Goal: Task Accomplishment & Management: Manage account settings

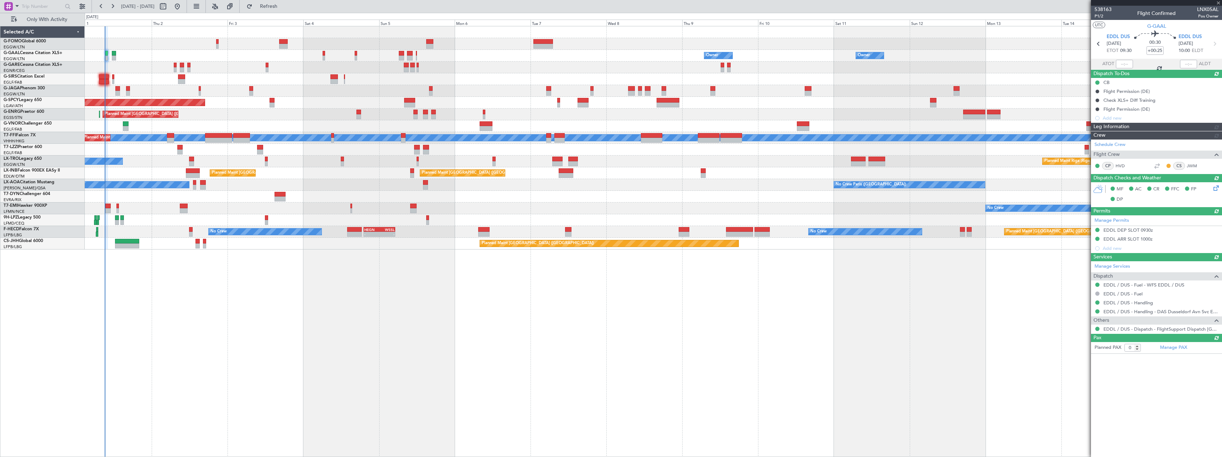
click at [242, 252] on div "Owner Owner Owner Planned Maint [GEOGRAPHIC_DATA] Planned Maint [GEOGRAPHIC_DAT…" at bounding box center [653, 241] width 1137 height 431
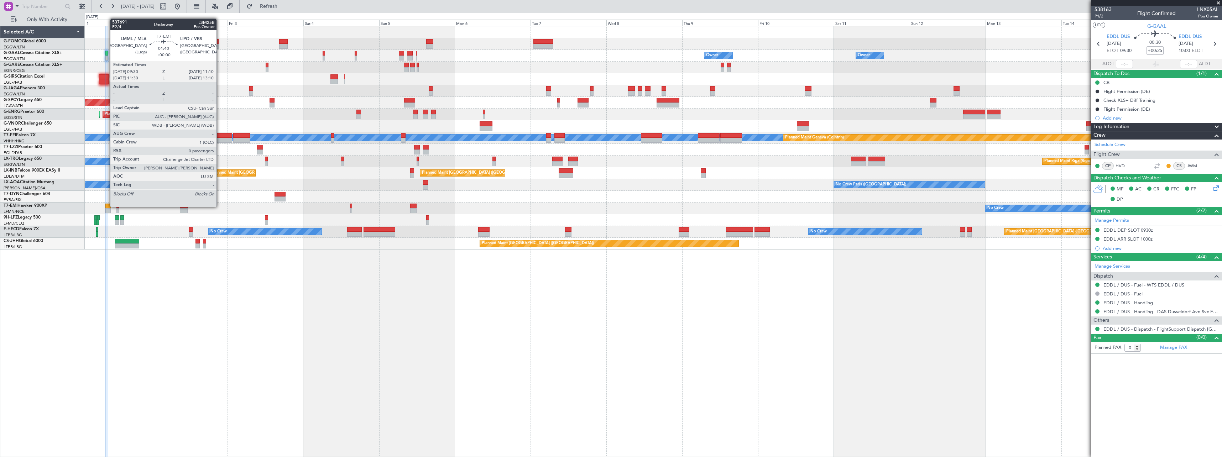
click at [106, 206] on div at bounding box center [107, 206] width 5 height 5
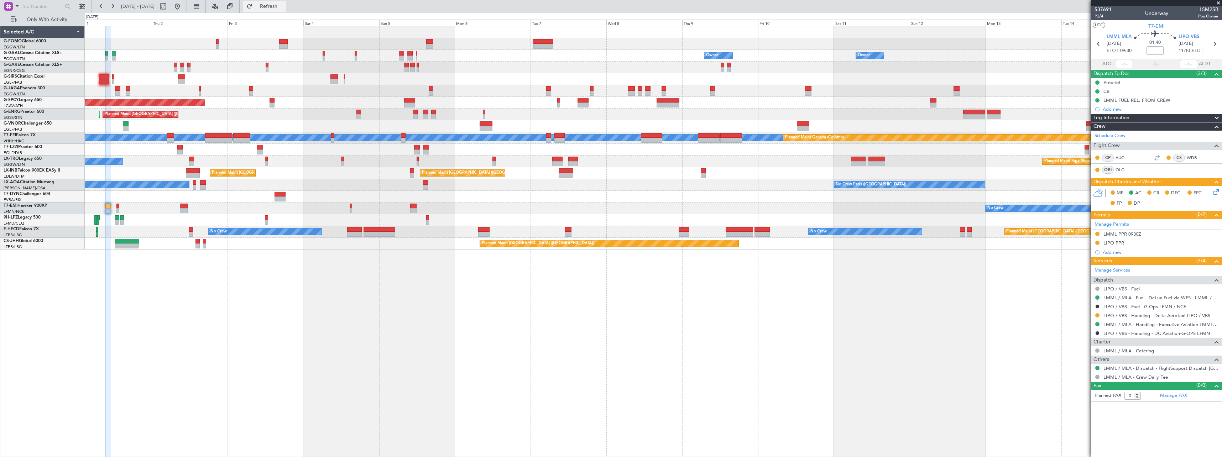
click at [284, 7] on span "Refresh" at bounding box center [269, 6] width 30 height 5
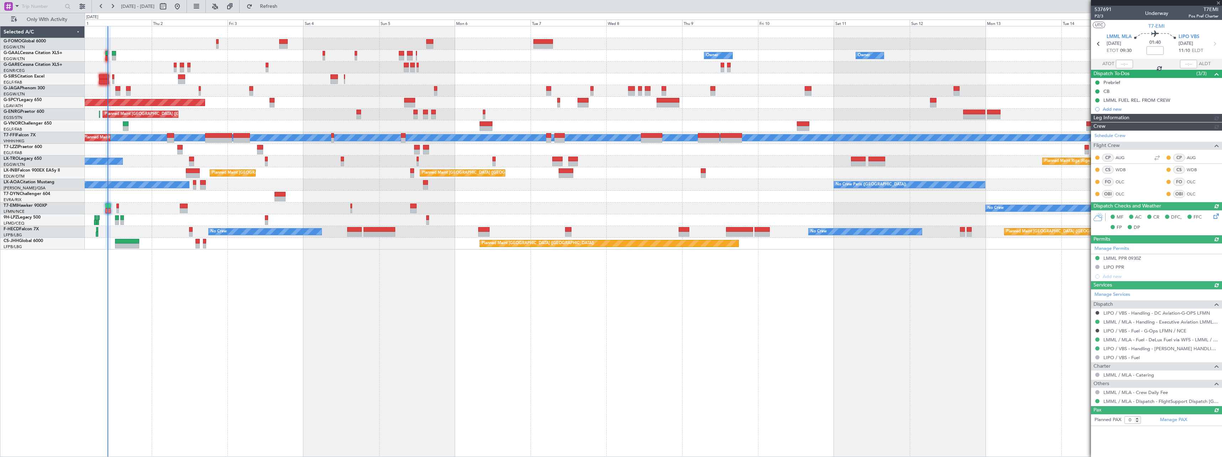
type input "09:59"
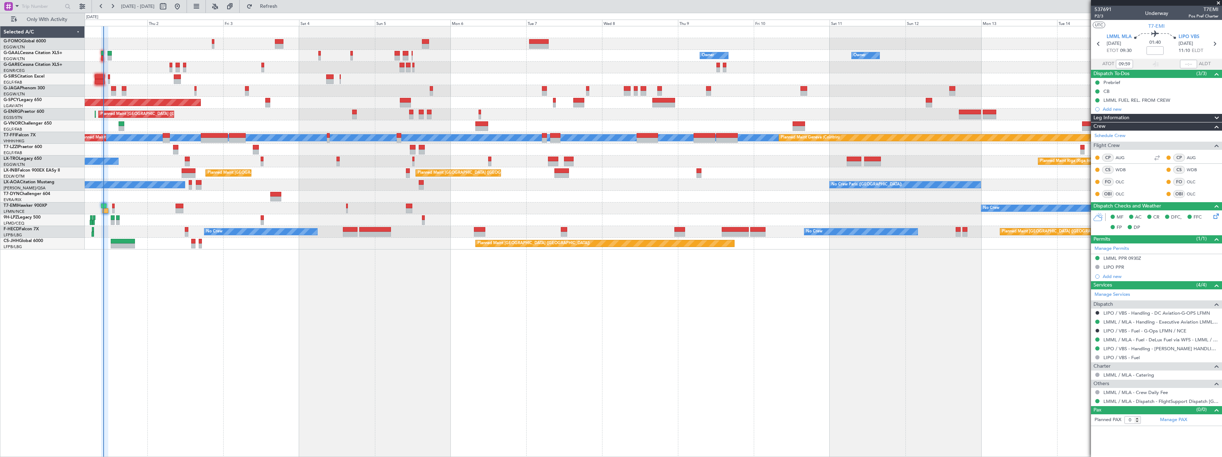
click at [178, 252] on div "Owner Owner Owner Owner No Crew Owner Planned [GEOGRAPHIC_DATA] Planned Maint […" at bounding box center [653, 241] width 1137 height 431
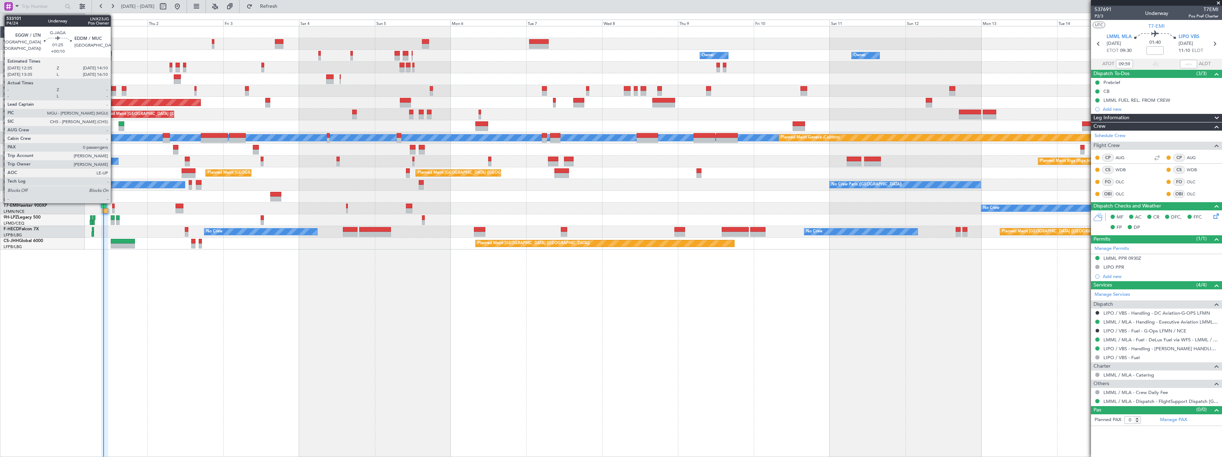
click at [114, 90] on div at bounding box center [113, 88] width 5 height 5
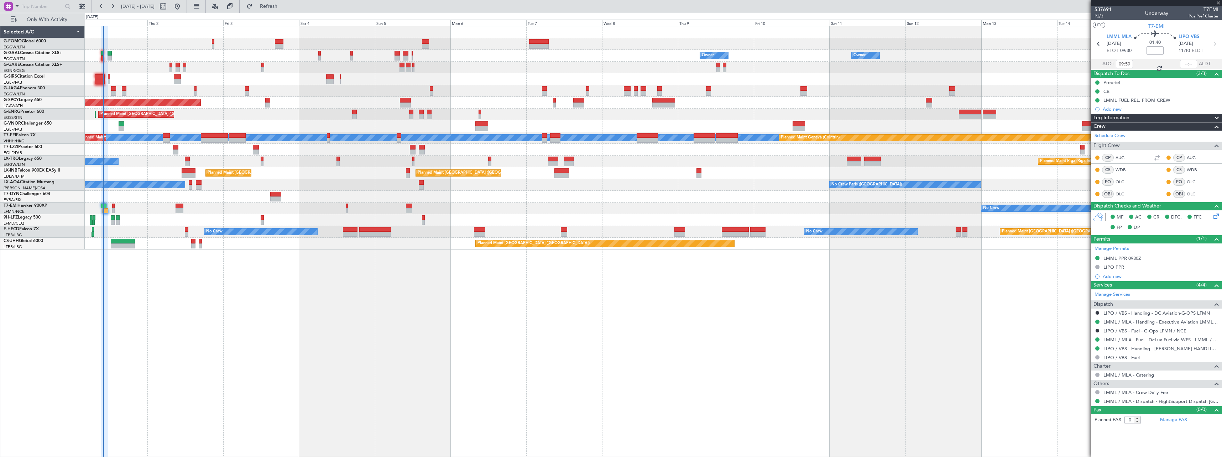
type input "+00:10"
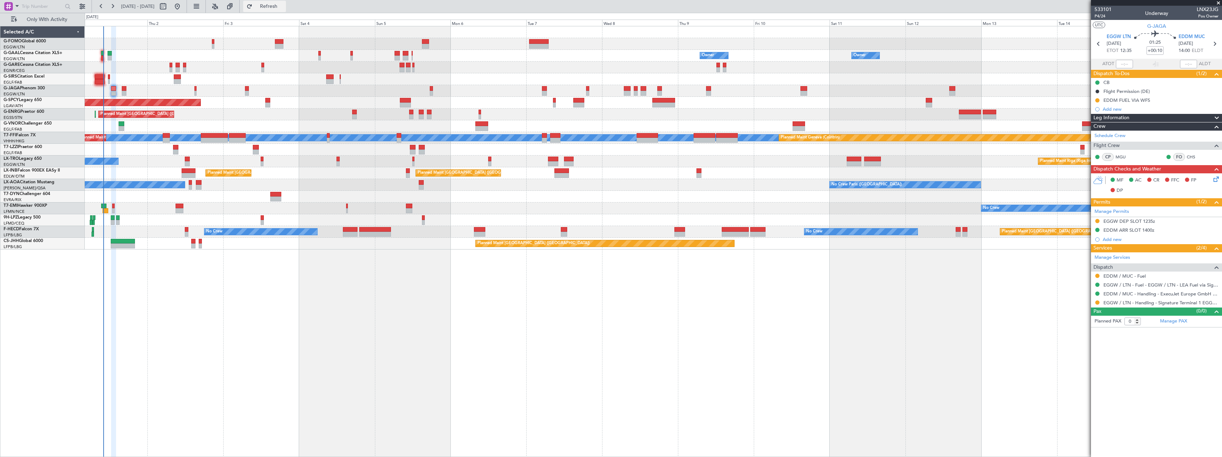
click at [284, 6] on span "Refresh" at bounding box center [269, 6] width 30 height 5
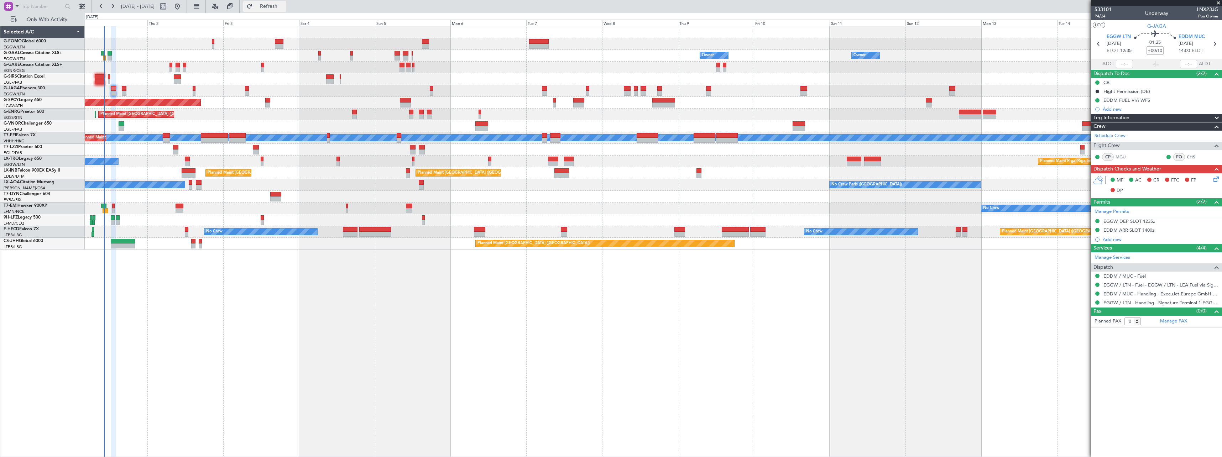
click at [284, 4] on span "Refresh" at bounding box center [269, 6] width 30 height 5
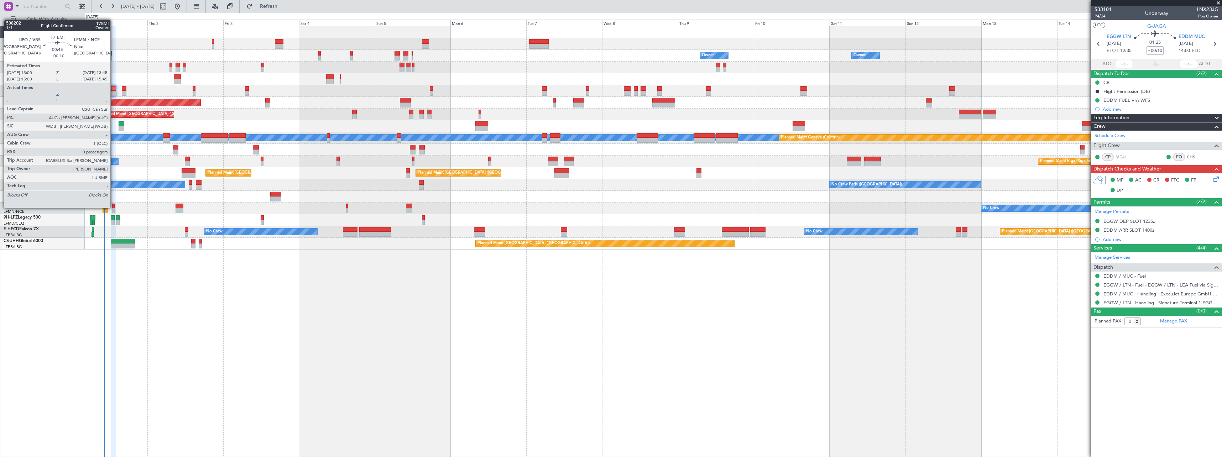
click at [114, 207] on div at bounding box center [113, 206] width 2 height 5
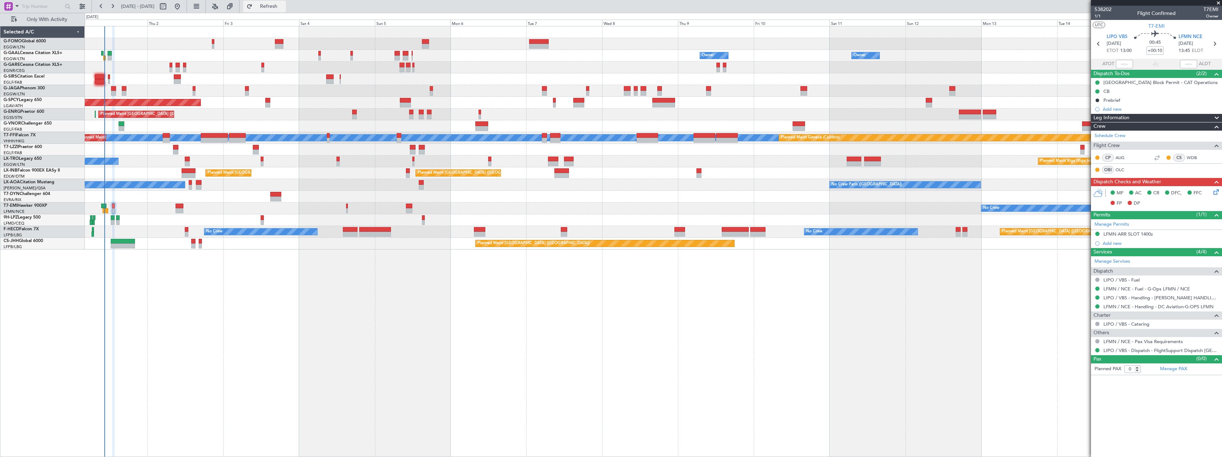
click at [283, 6] on span "Refresh" at bounding box center [269, 6] width 30 height 5
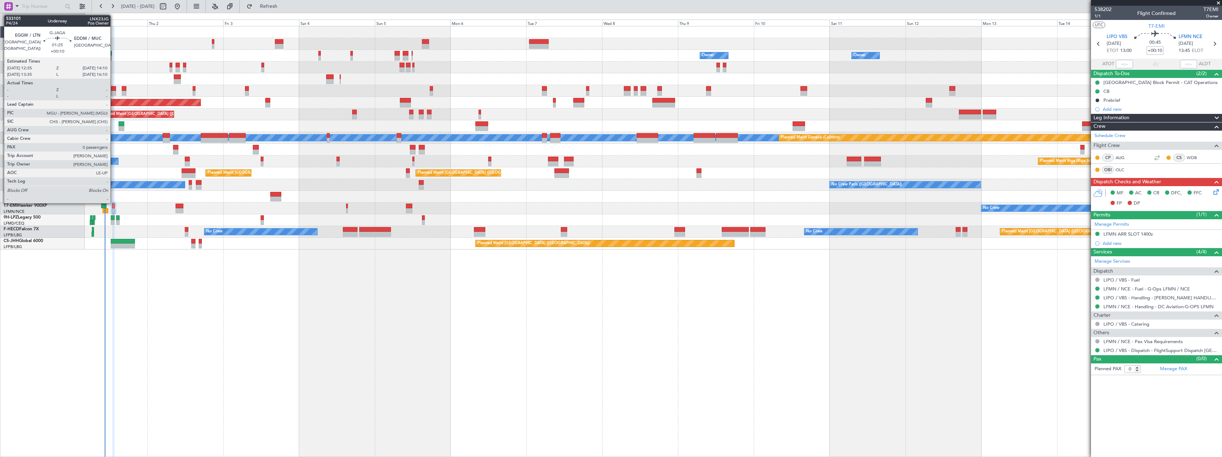
click at [114, 88] on div at bounding box center [113, 88] width 5 height 5
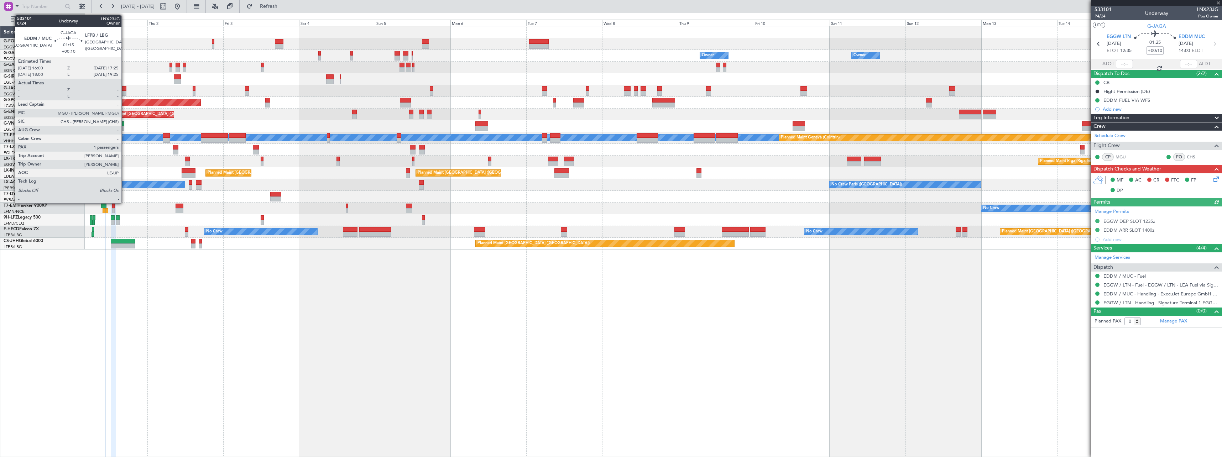
click at [125, 88] on div at bounding box center [124, 88] width 5 height 5
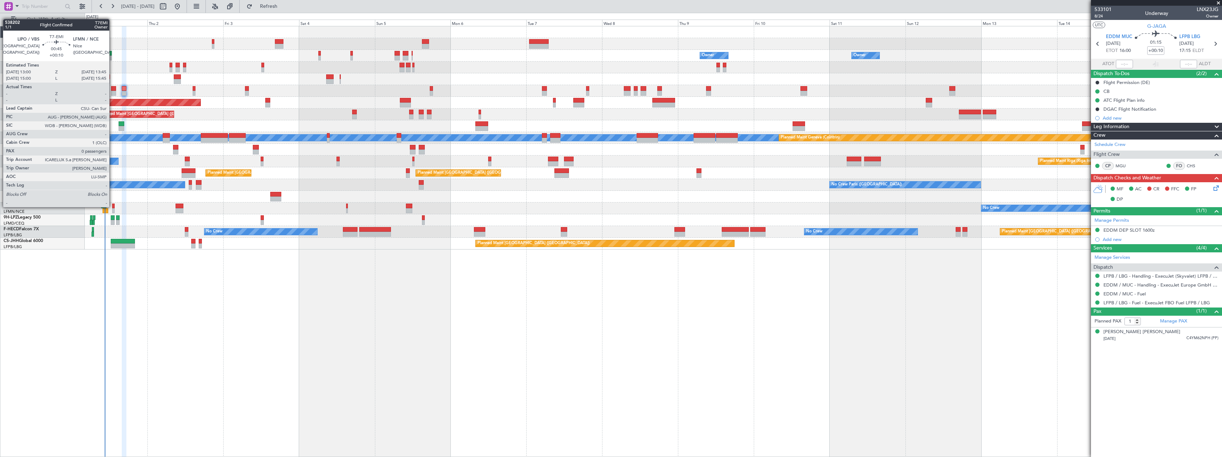
click at [113, 207] on div at bounding box center [113, 206] width 2 height 5
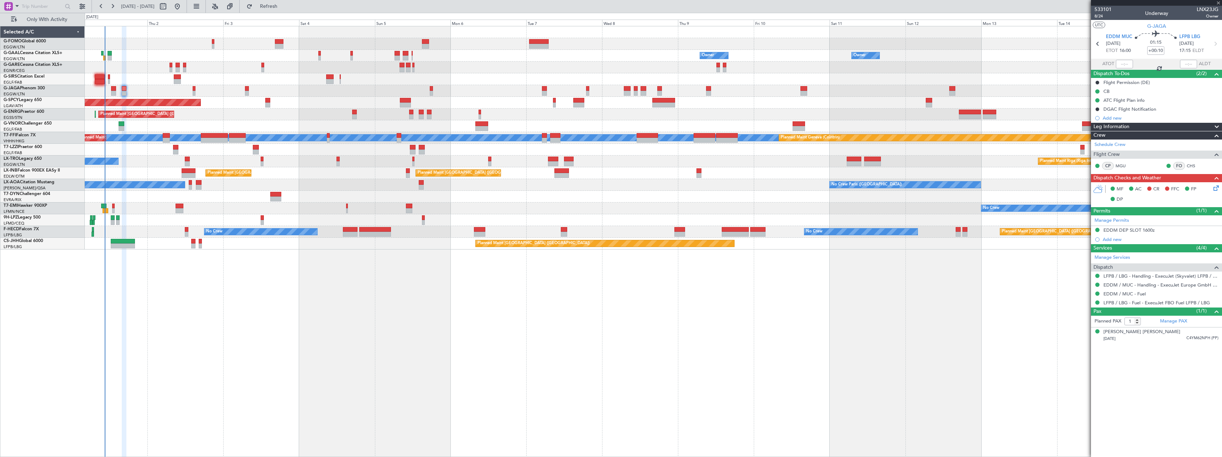
type input "0"
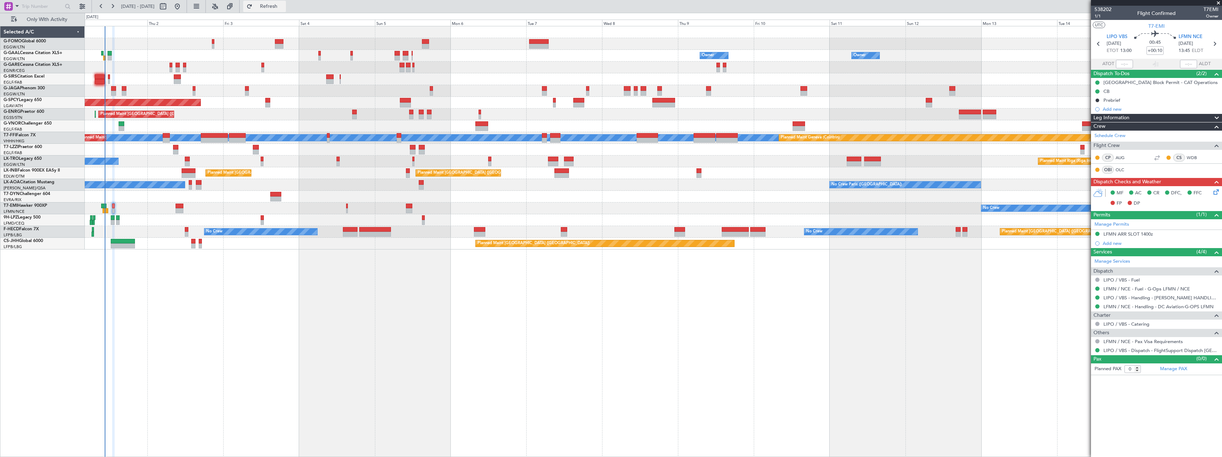
click at [284, 4] on span "Refresh" at bounding box center [269, 6] width 30 height 5
click at [284, 5] on span "Refresh" at bounding box center [269, 6] width 30 height 5
click at [286, 4] on button "Refresh" at bounding box center [264, 6] width 43 height 11
click at [286, 2] on button "Refresh" at bounding box center [264, 6] width 43 height 11
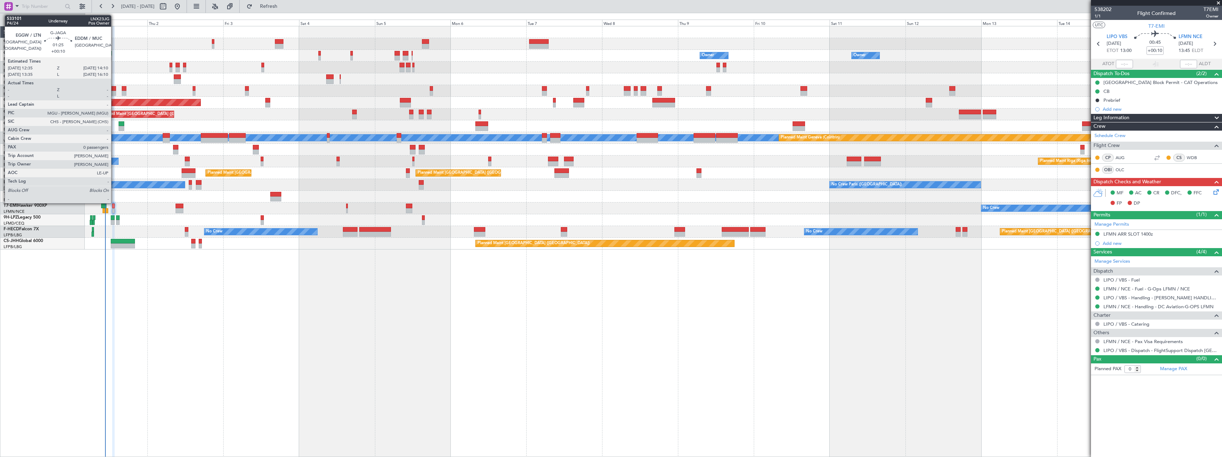
click at [114, 89] on div at bounding box center [113, 88] width 5 height 5
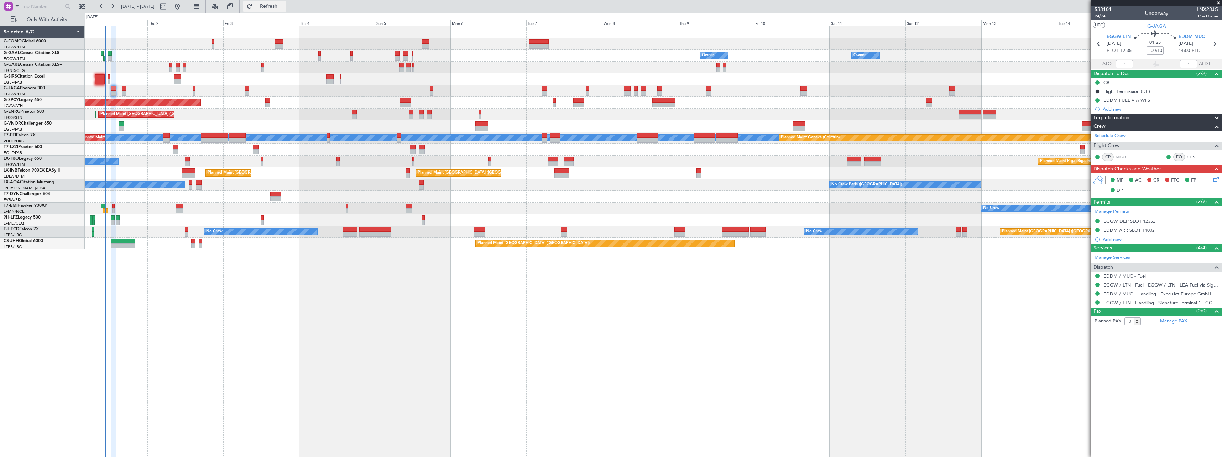
click at [284, 8] on span "Refresh" at bounding box center [269, 6] width 30 height 5
click at [284, 6] on span "Refresh" at bounding box center [269, 6] width 30 height 5
click at [284, 5] on span "Refresh" at bounding box center [269, 6] width 30 height 5
click at [286, 2] on button "Refresh" at bounding box center [264, 6] width 43 height 11
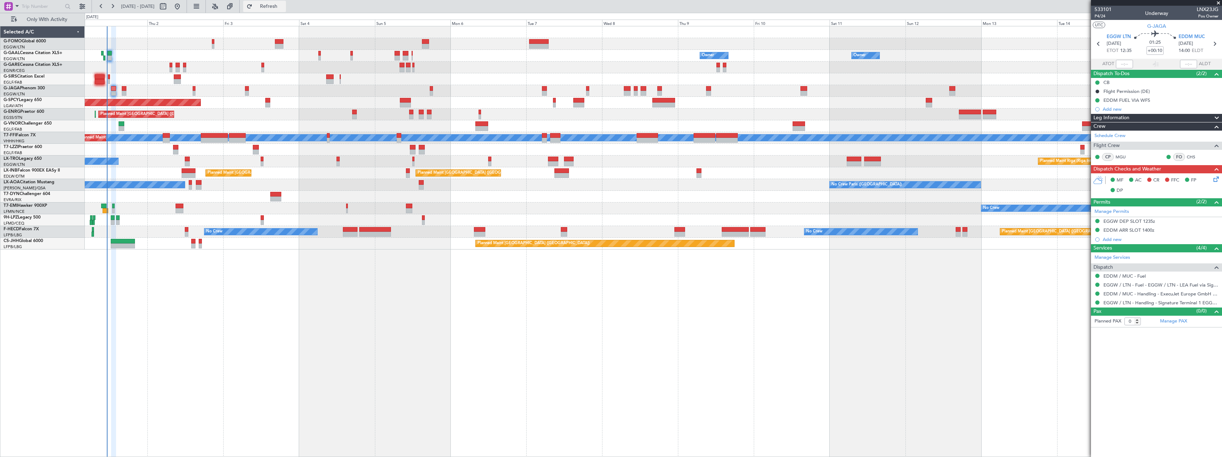
click at [284, 7] on span "Refresh" at bounding box center [269, 6] width 30 height 5
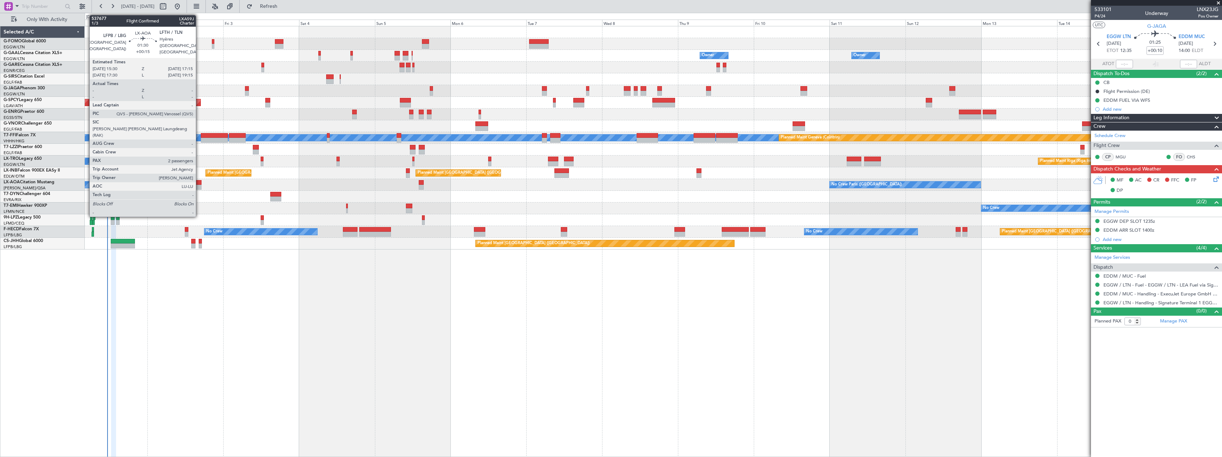
click at [199, 183] on div at bounding box center [199, 182] width 6 height 5
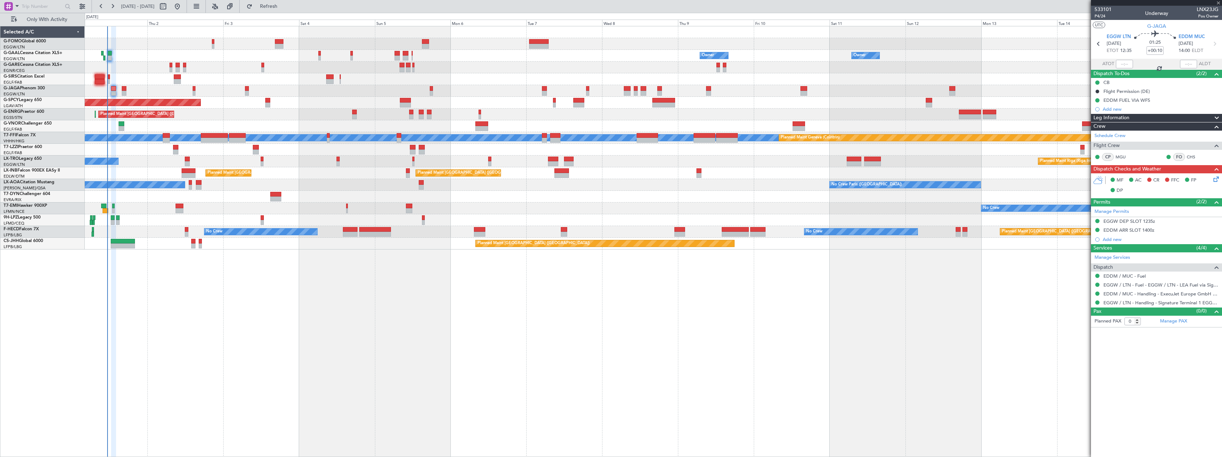
type input "+00:15"
type input "2"
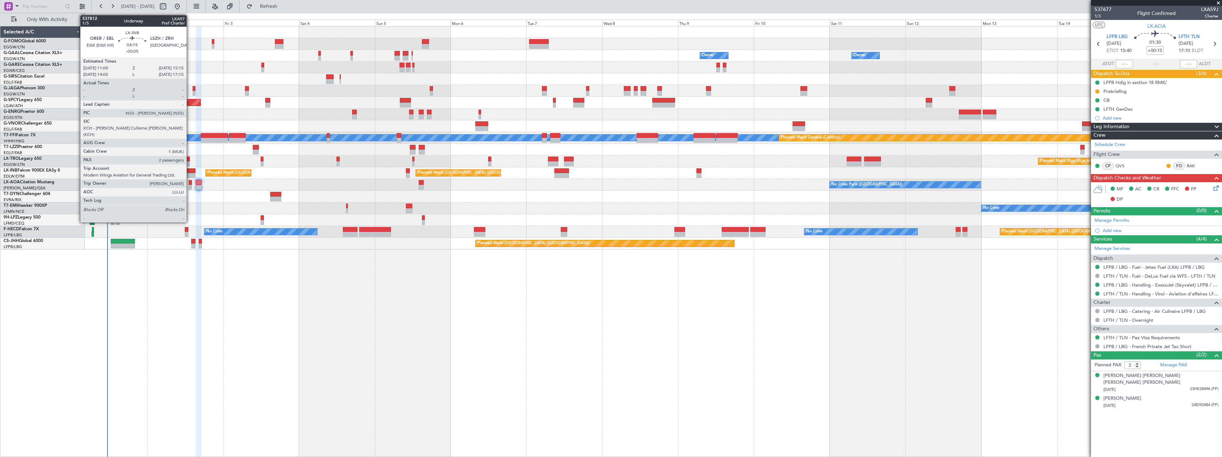
click at [190, 171] on div at bounding box center [189, 170] width 14 height 5
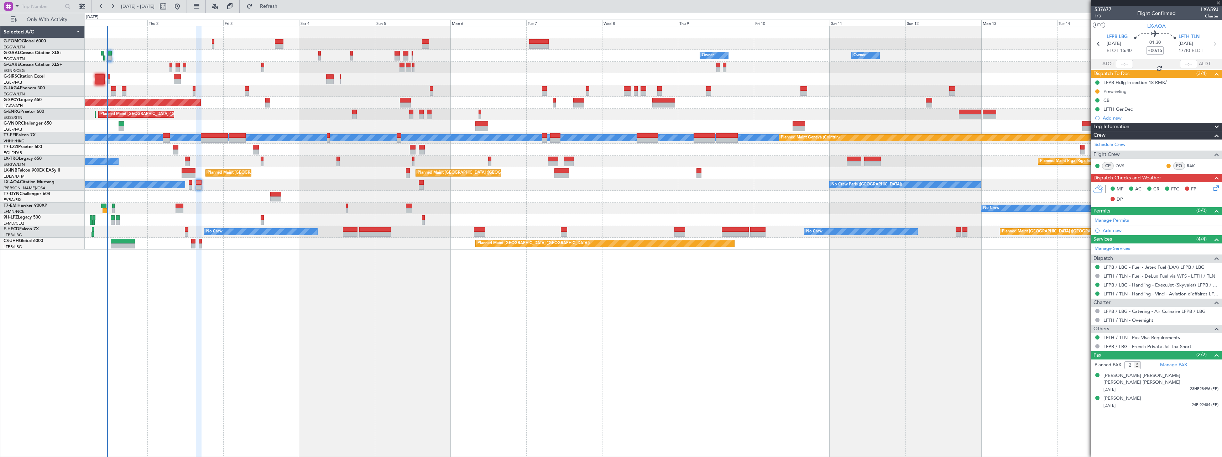
type input "-00:05"
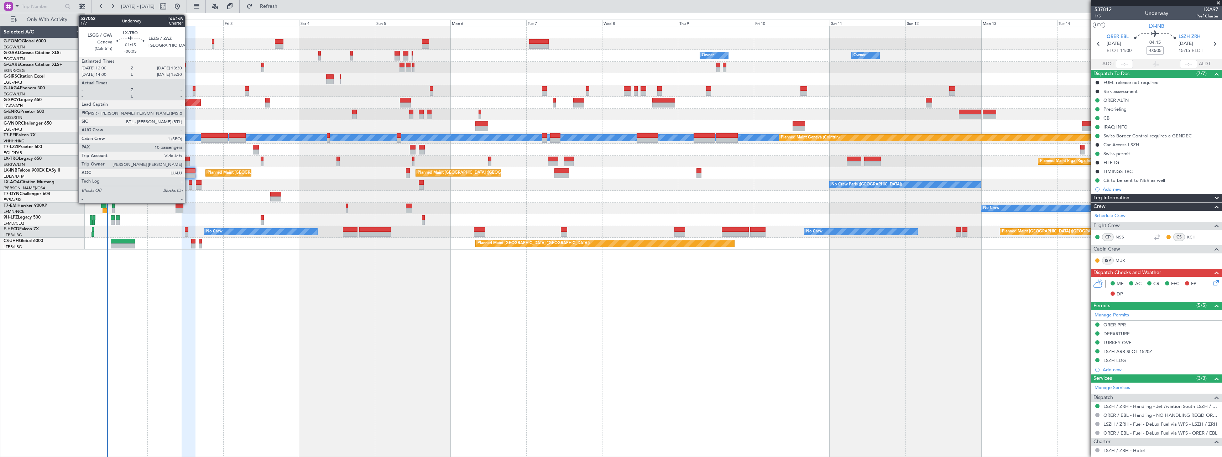
click at [188, 159] on div at bounding box center [187, 159] width 5 height 5
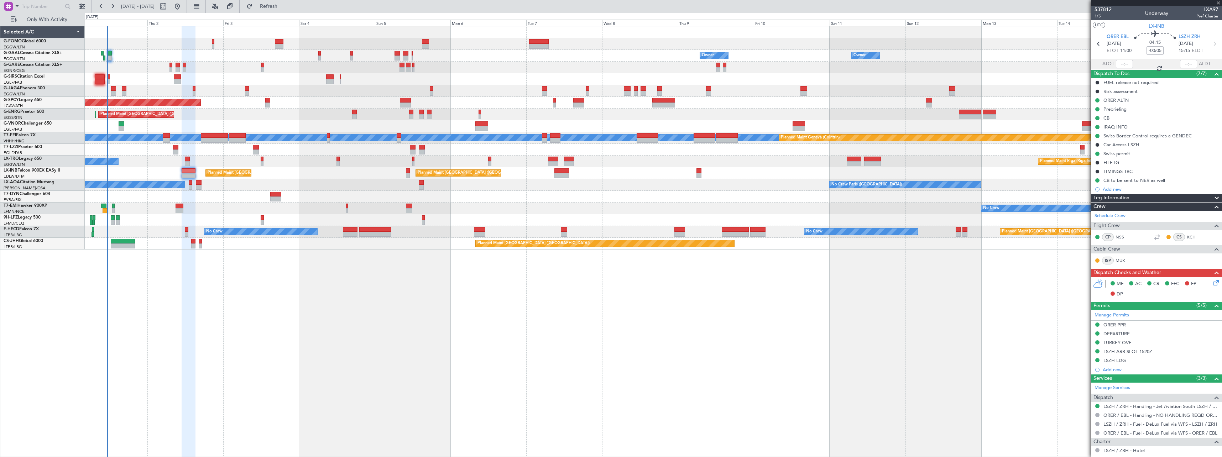
type input "10"
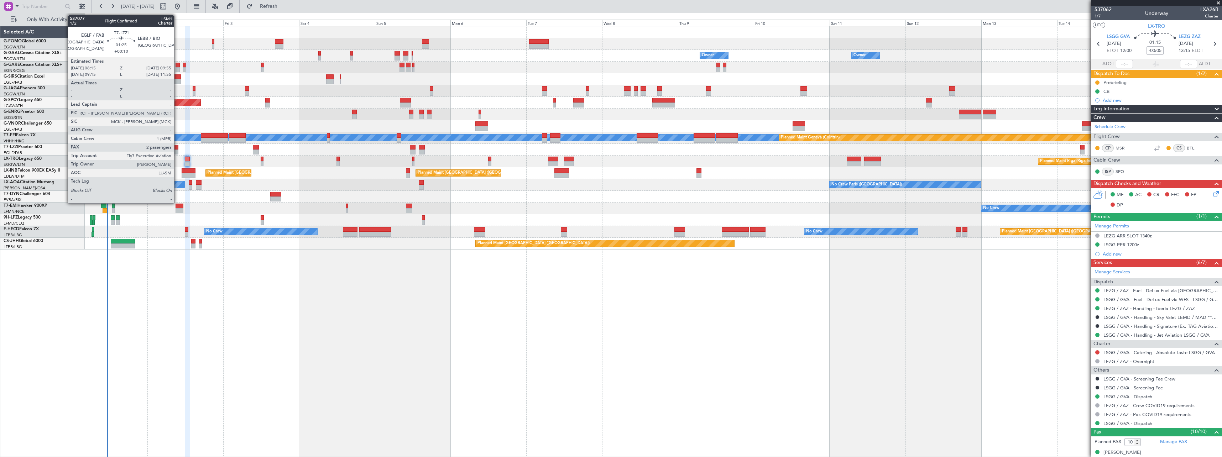
click at [177, 149] on div at bounding box center [175, 147] width 5 height 5
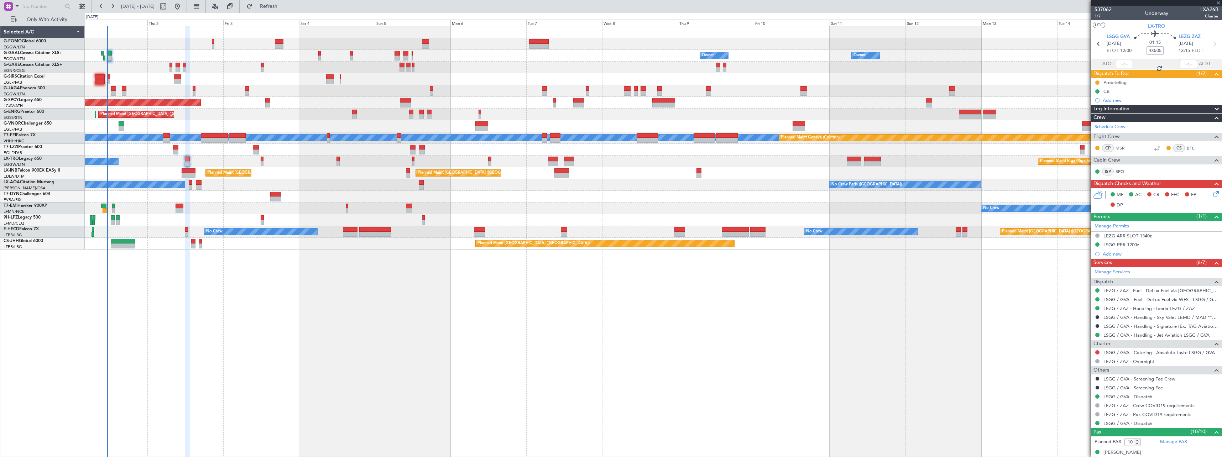
type input "+00:10"
type input "2"
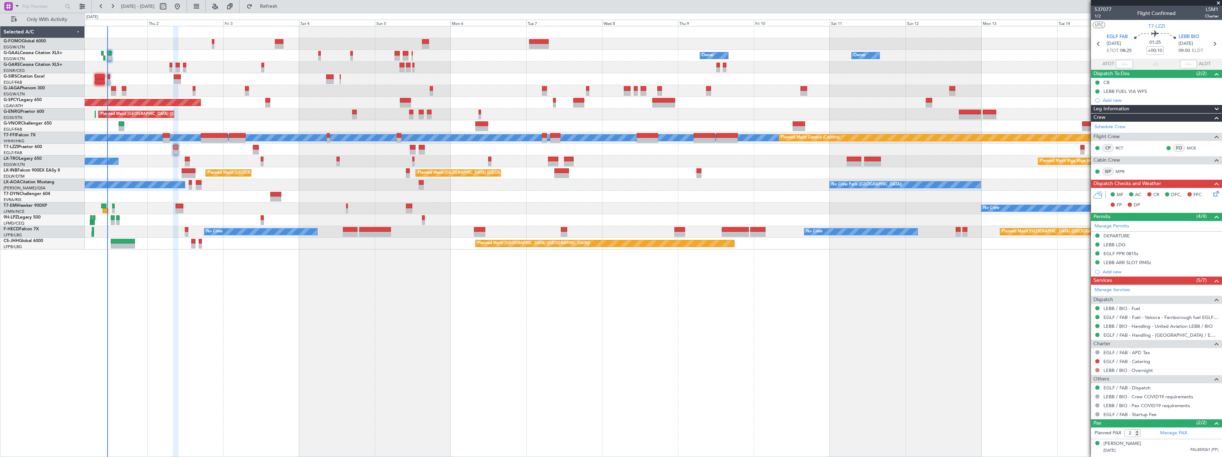
click at [1098, 370] on button at bounding box center [1097, 370] width 4 height 4
click at [1078, 358] on span "Confirmed" at bounding box center [1077, 359] width 22 height 7
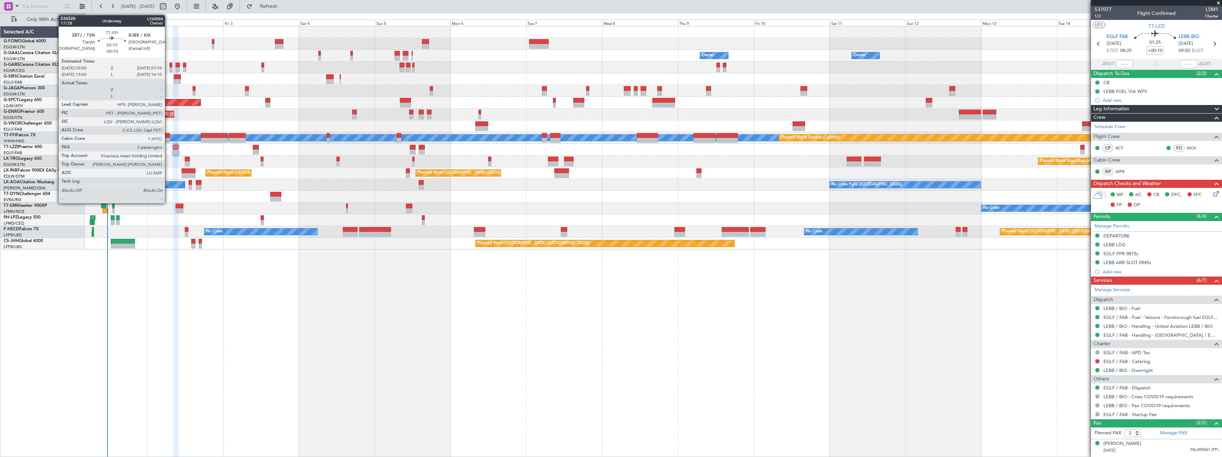
click at [168, 139] on div at bounding box center [166, 140] width 7 height 5
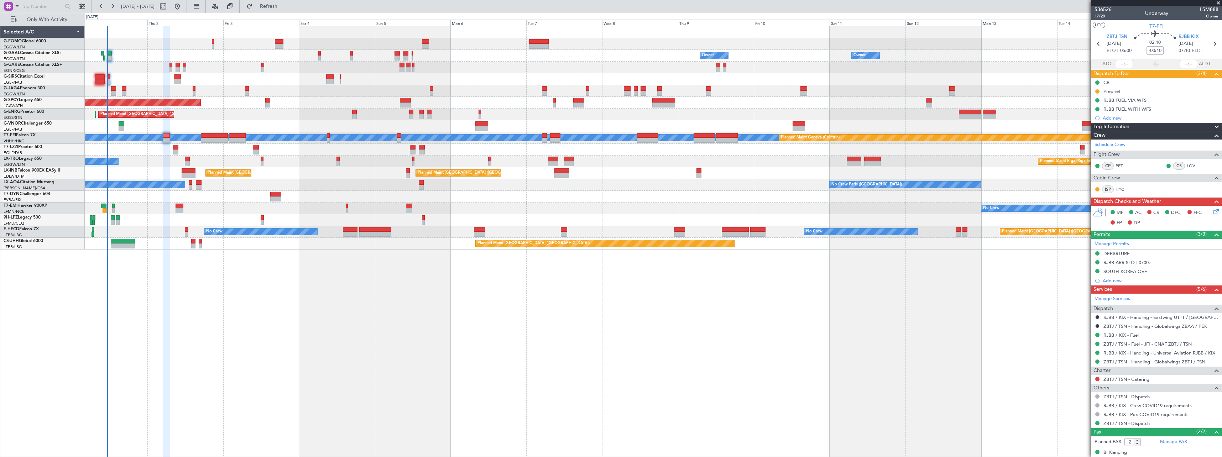
click at [1097, 379] on button at bounding box center [1097, 379] width 4 height 4
click at [1071, 293] on span "Not Required" at bounding box center [1080, 293] width 28 height 7
click at [1212, 212] on icon at bounding box center [1215, 211] width 6 height 6
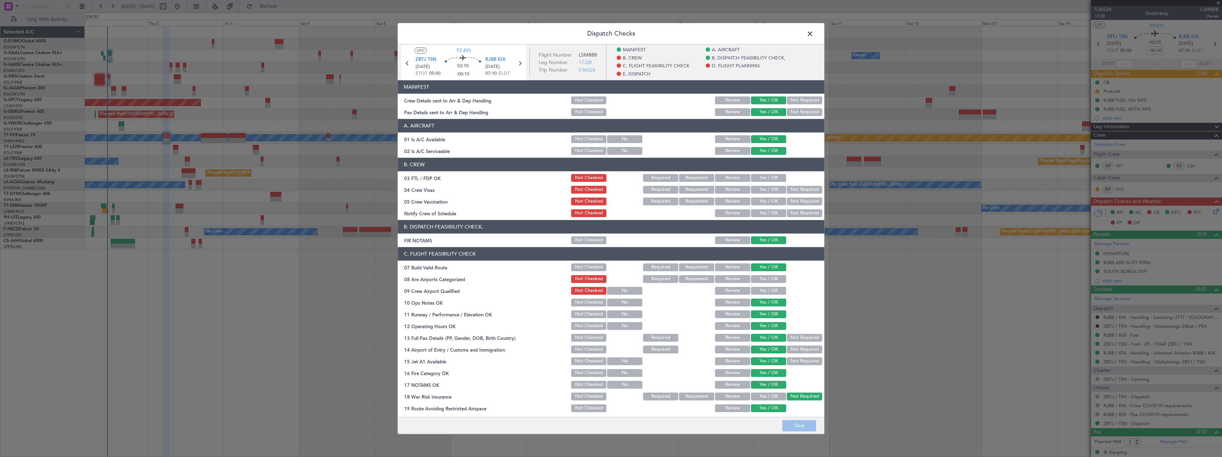
click at [763, 276] on button "Yes / OK" at bounding box center [768, 279] width 35 height 8
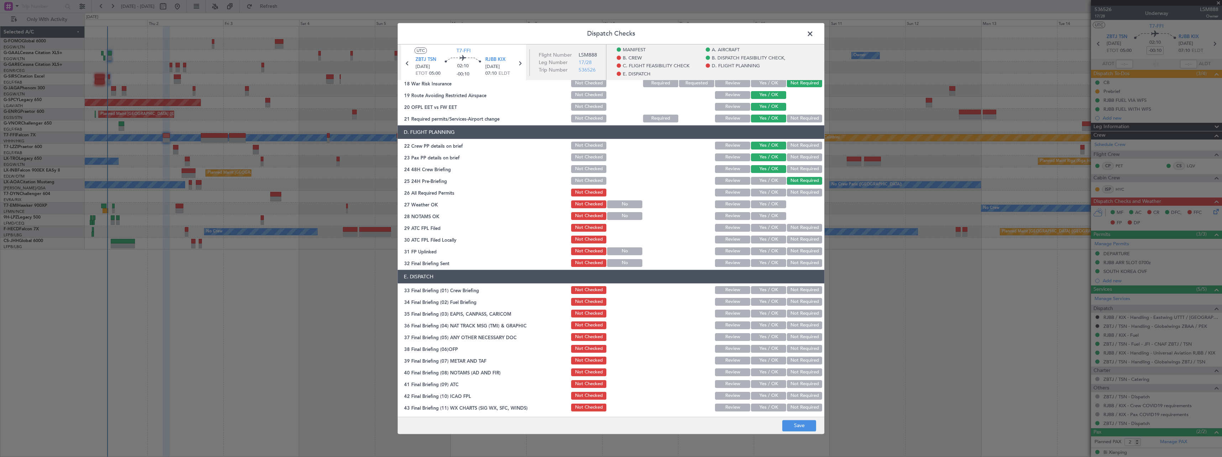
scroll to position [327, 0]
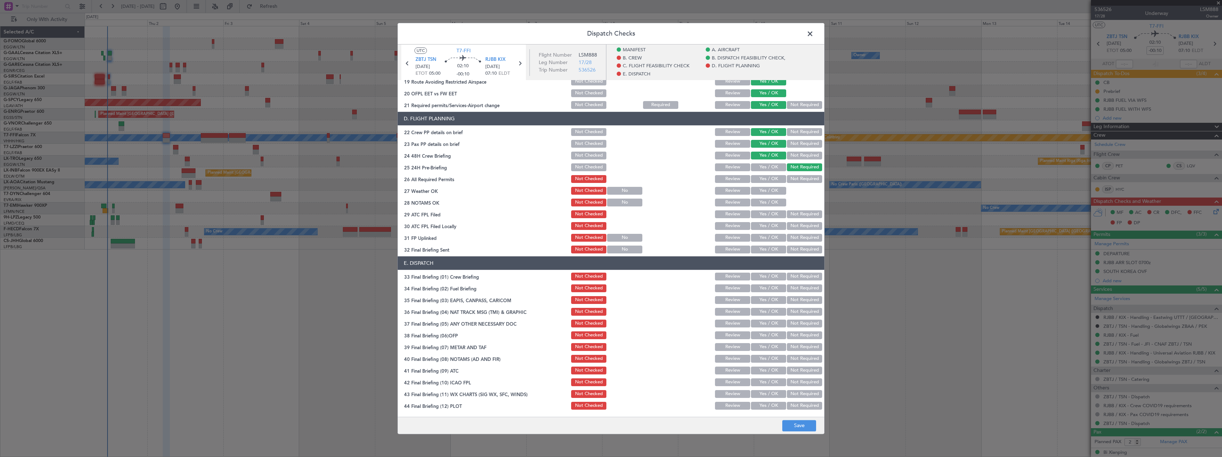
click at [758, 177] on button "Yes / OK" at bounding box center [768, 179] width 35 height 8
click at [792, 428] on button "Save" at bounding box center [799, 425] width 34 height 11
click at [814, 32] on span at bounding box center [814, 35] width 0 height 14
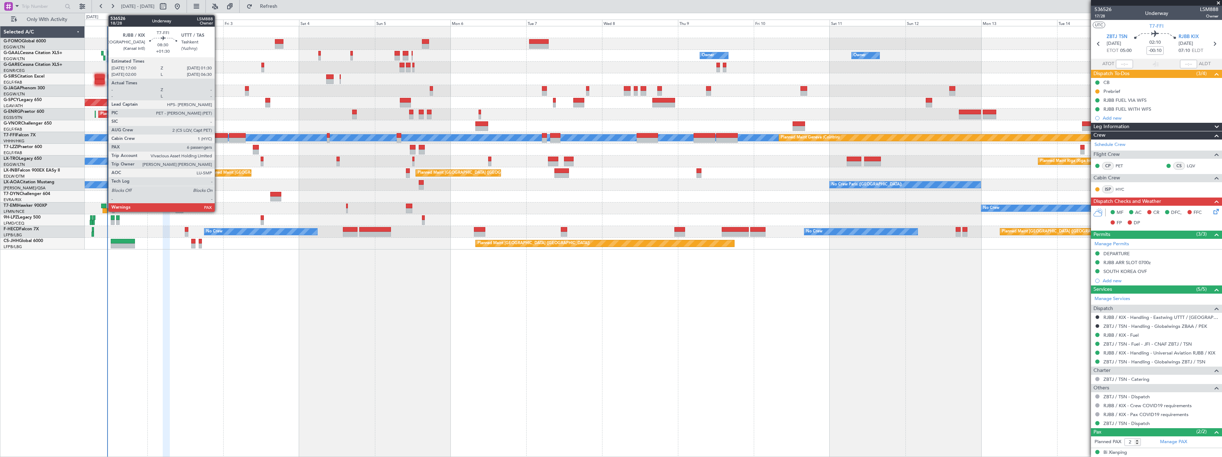
click at [218, 137] on div at bounding box center [214, 135] width 27 height 5
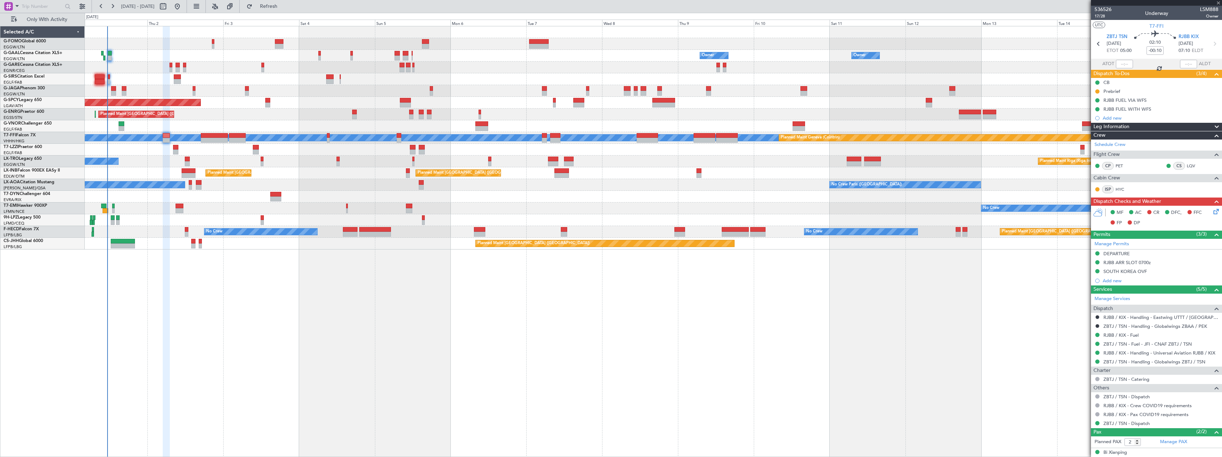
type input "+01:30"
type input "6"
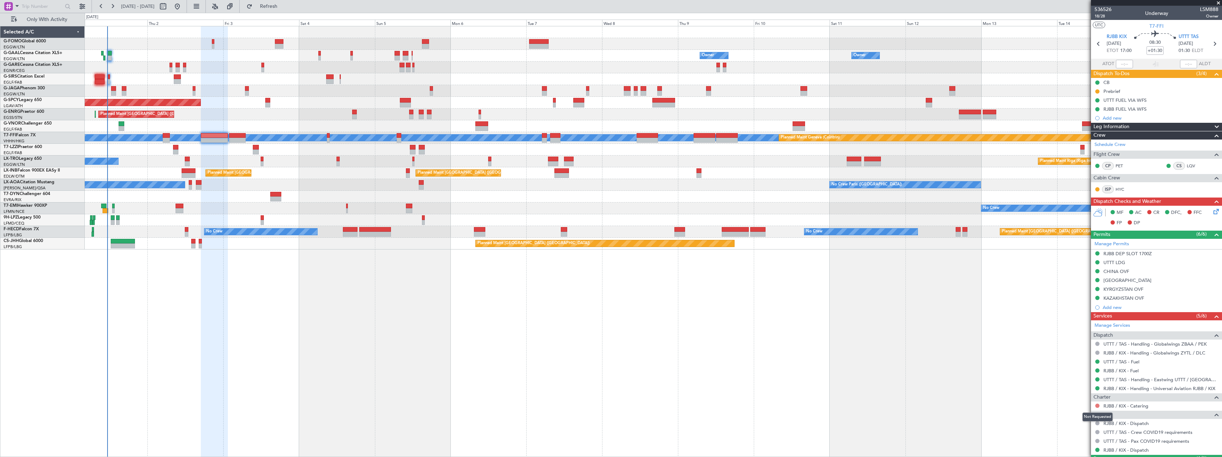
click at [1097, 405] on button at bounding box center [1097, 406] width 4 height 4
click at [1068, 320] on span "Not Required" at bounding box center [1080, 320] width 28 height 7
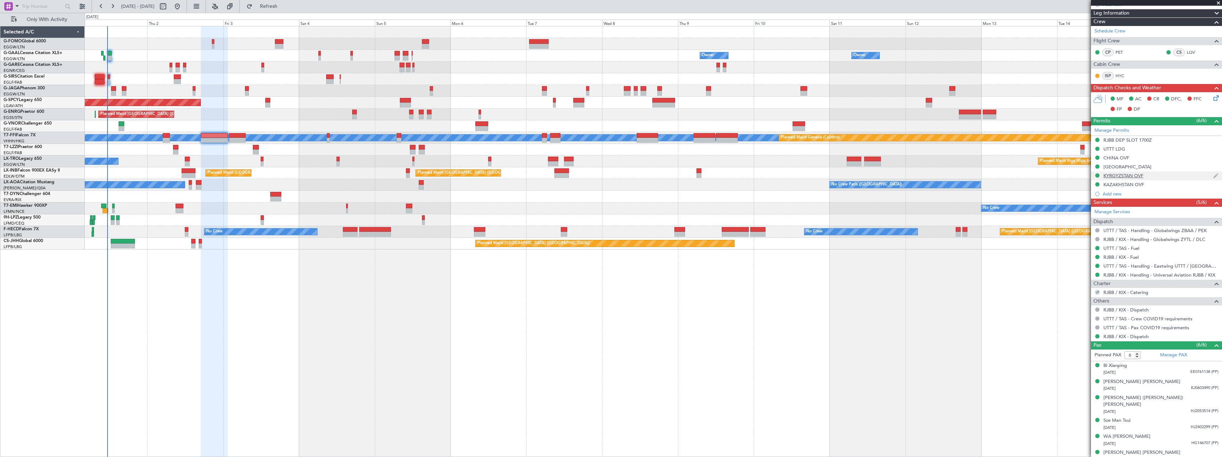
scroll to position [0, 0]
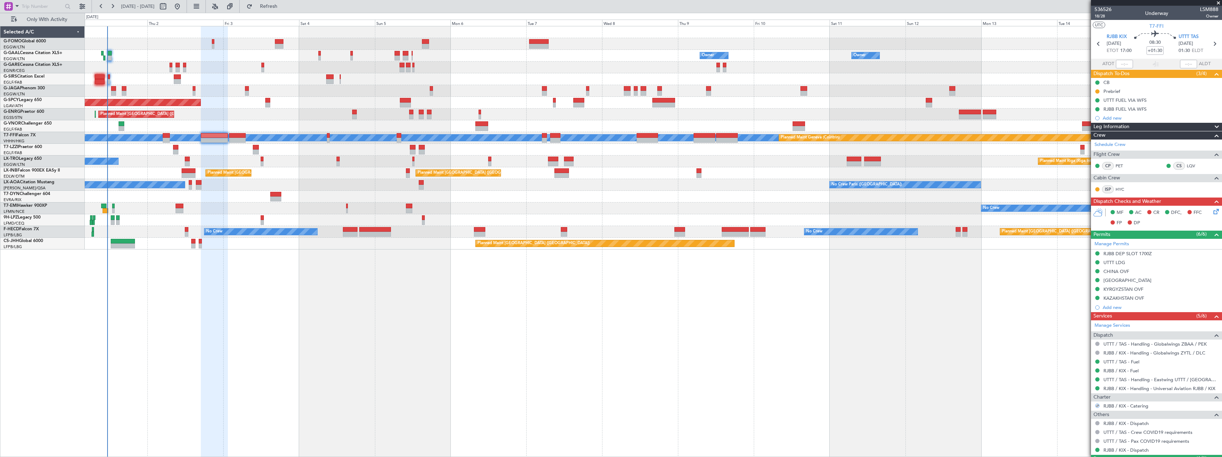
click at [1212, 212] on icon at bounding box center [1215, 211] width 6 height 6
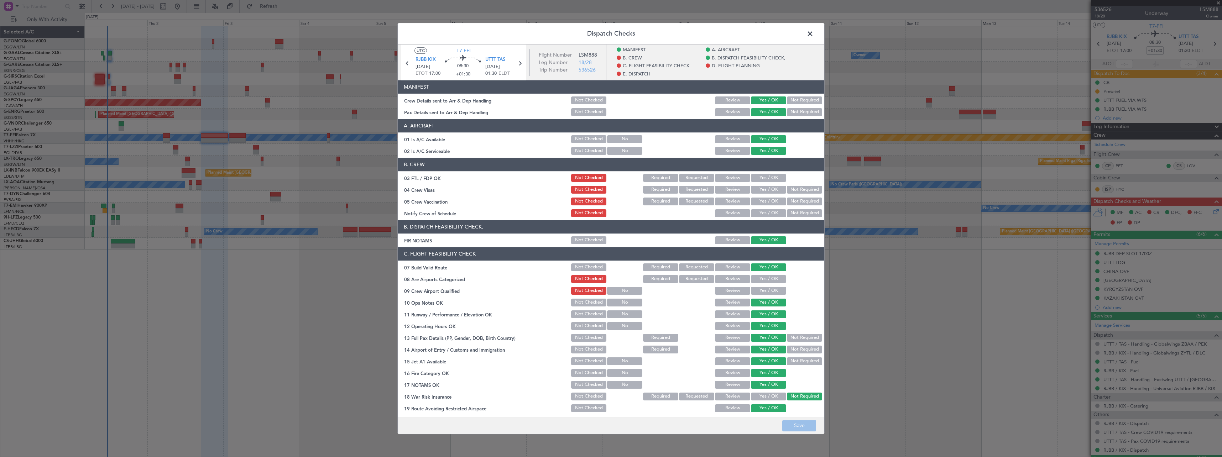
click at [760, 280] on button "Yes / OK" at bounding box center [768, 279] width 35 height 8
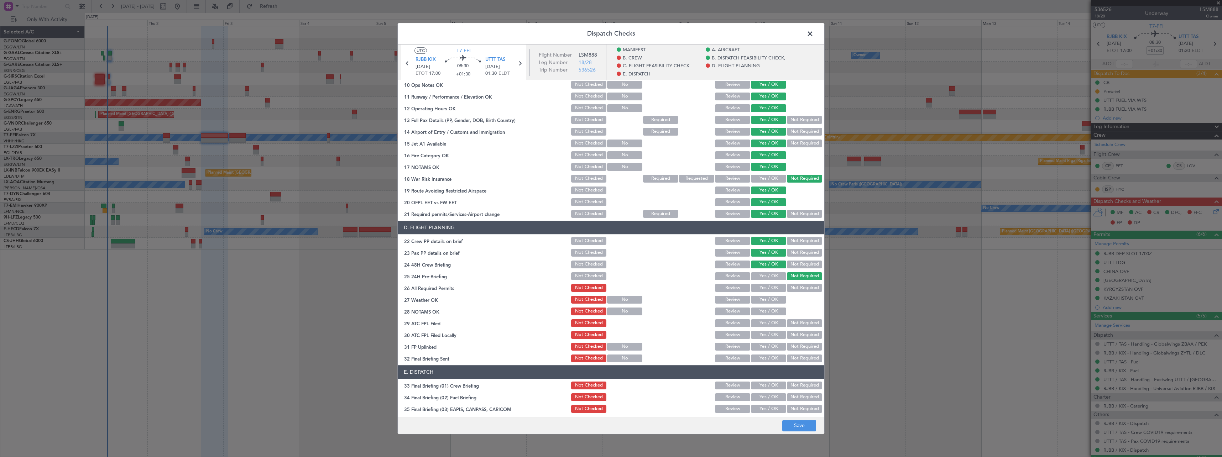
scroll to position [285, 0]
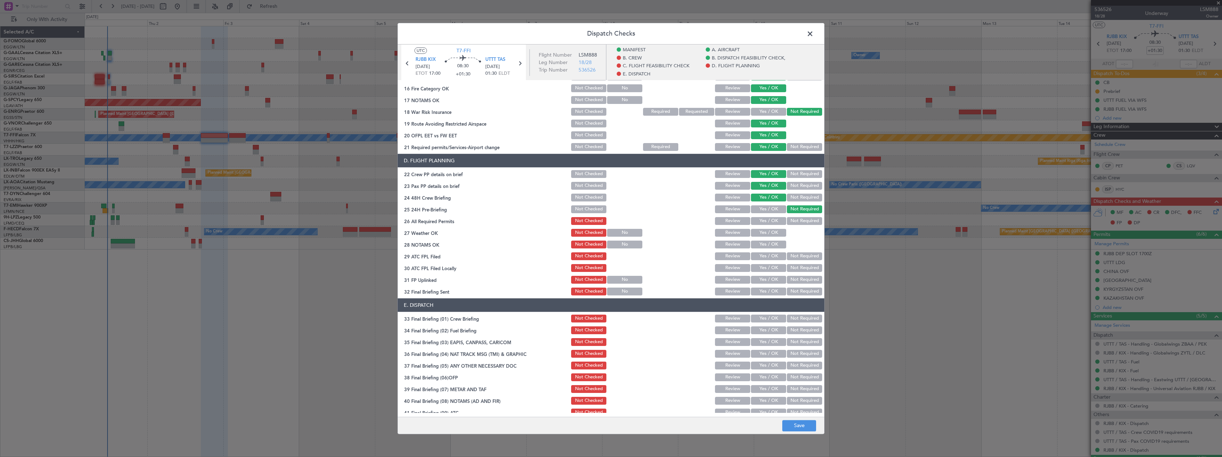
click at [757, 220] on button "Yes / OK" at bounding box center [768, 221] width 35 height 8
click at [814, 430] on button "Save" at bounding box center [799, 425] width 34 height 11
click at [814, 33] on span at bounding box center [814, 35] width 0 height 14
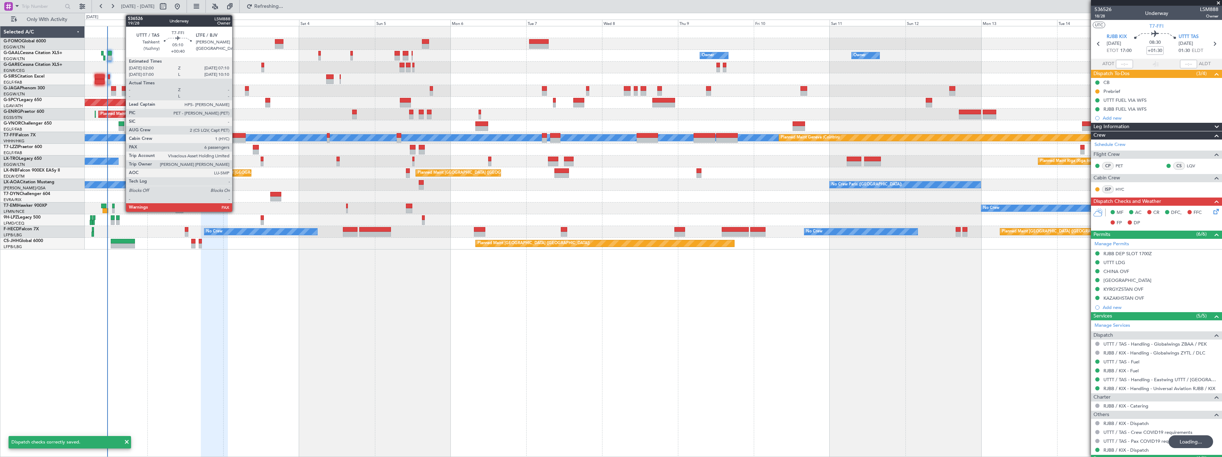
click at [235, 137] on div at bounding box center [237, 135] width 16 height 5
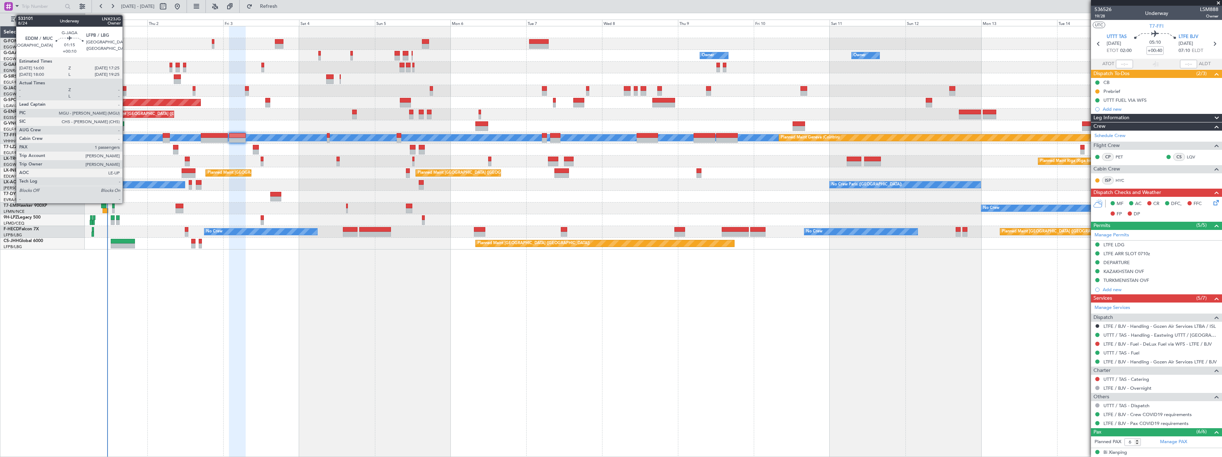
click at [126, 89] on div at bounding box center [124, 88] width 5 height 5
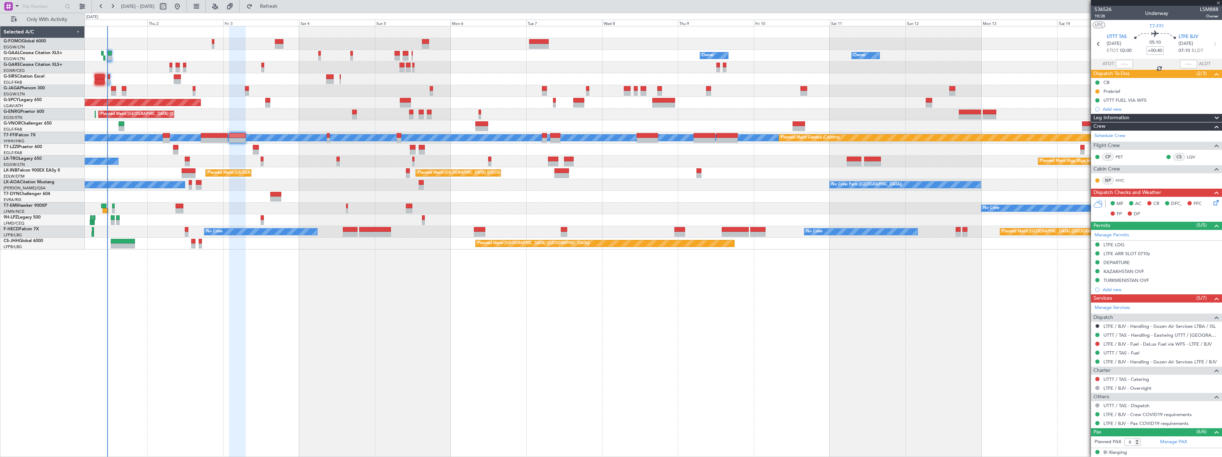
type input "+00:10"
type input "1"
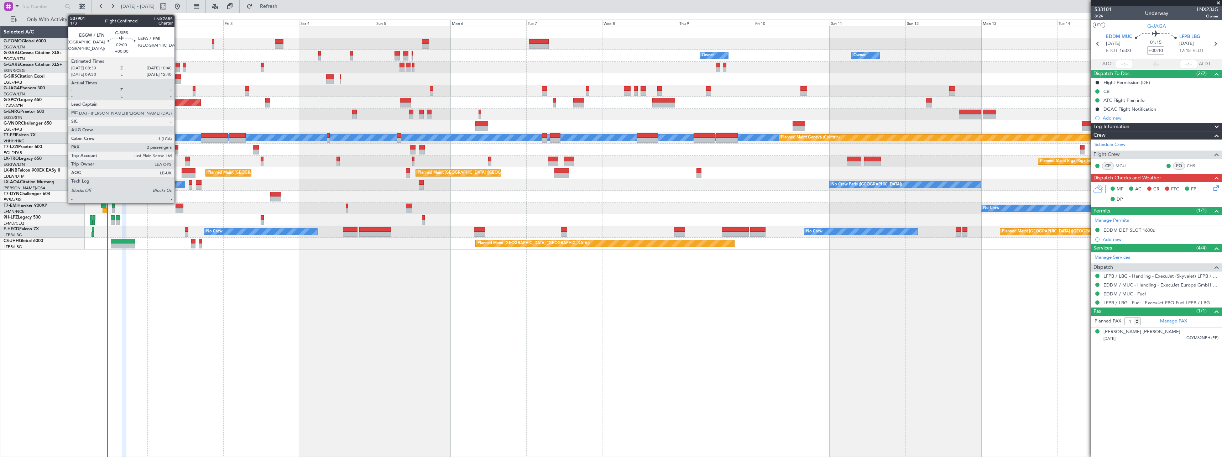
click at [178, 78] on div at bounding box center [177, 76] width 7 height 5
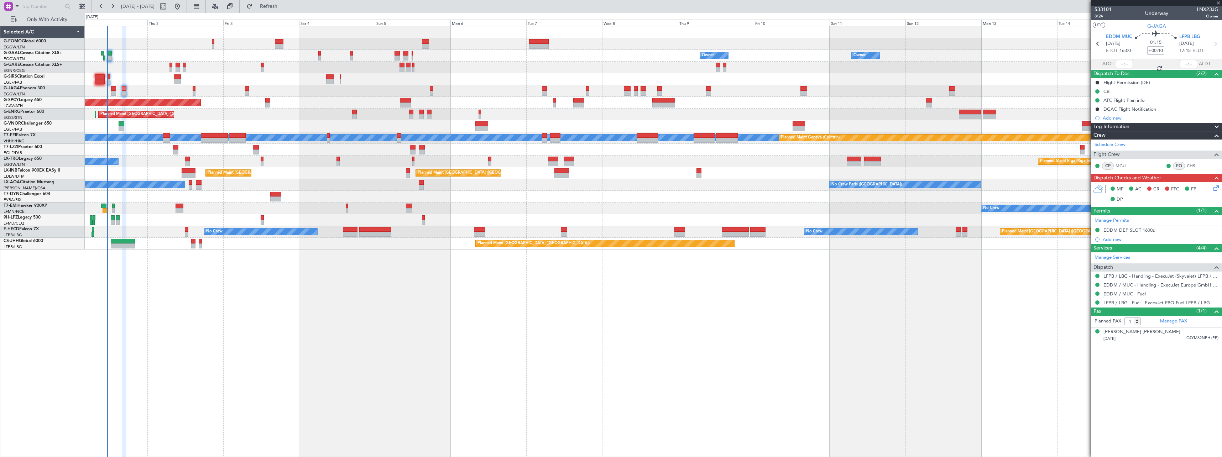
type input "2"
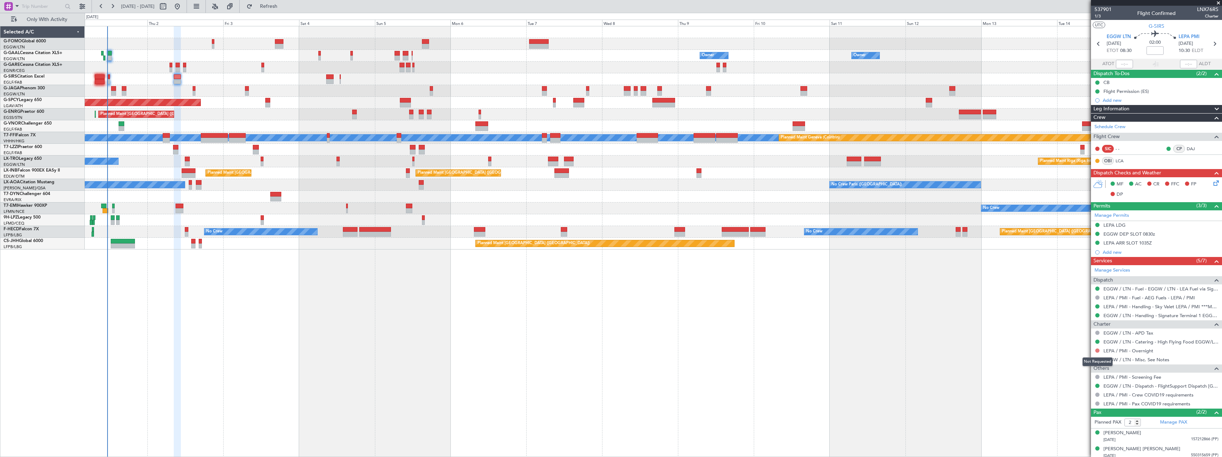
click at [1096, 350] on button at bounding box center [1097, 351] width 4 height 4
drag, startPoint x: 1071, startPoint y: 434, endPoint x: 1090, endPoint y: 376, distance: 61.1
click at [1071, 434] on span "Confirmed" at bounding box center [1077, 435] width 22 height 7
click at [1097, 361] on button at bounding box center [1097, 360] width 4 height 4
click at [1085, 368] on span "Not Required" at bounding box center [1080, 369] width 28 height 7
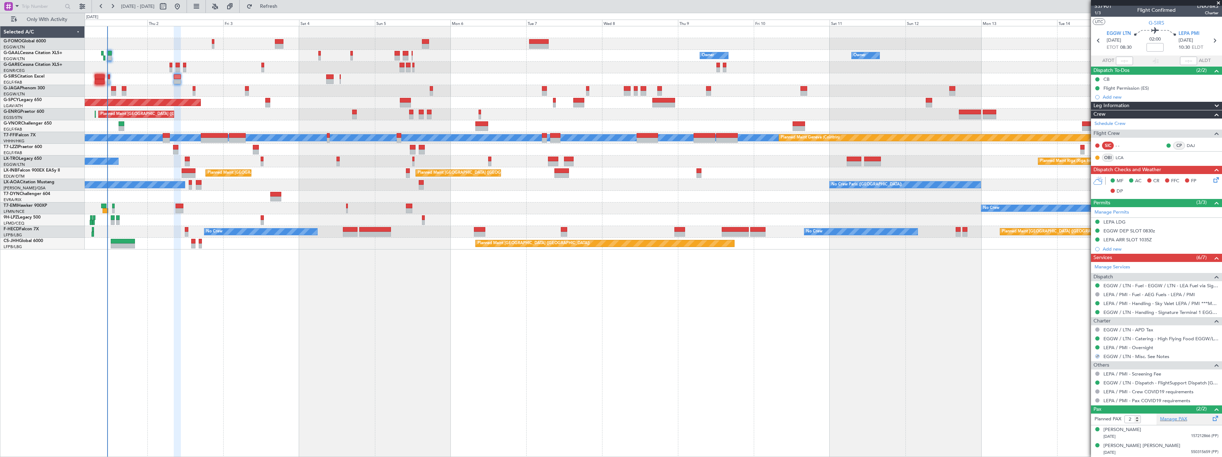
scroll to position [0, 0]
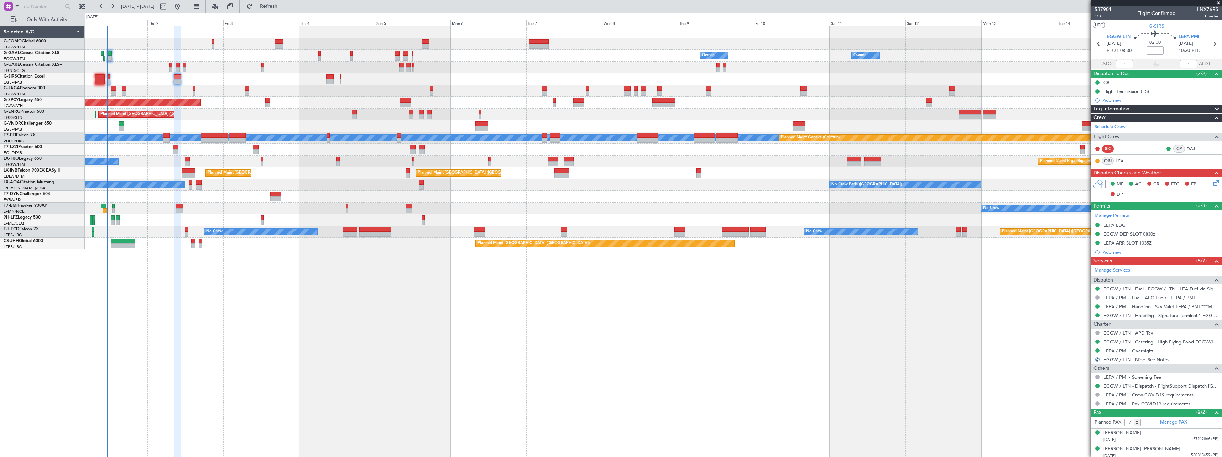
click at [1212, 182] on icon at bounding box center [1215, 182] width 6 height 6
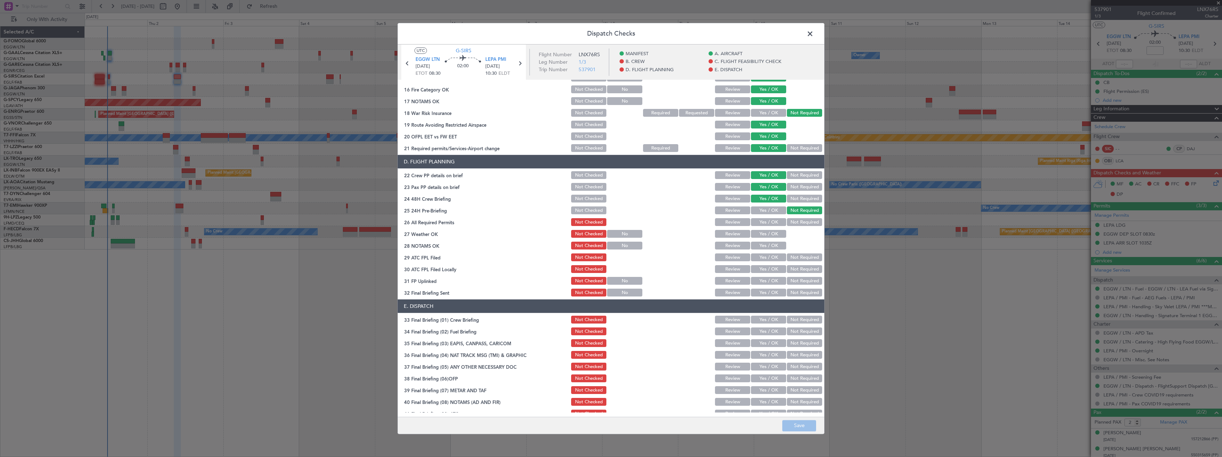
scroll to position [285, 0]
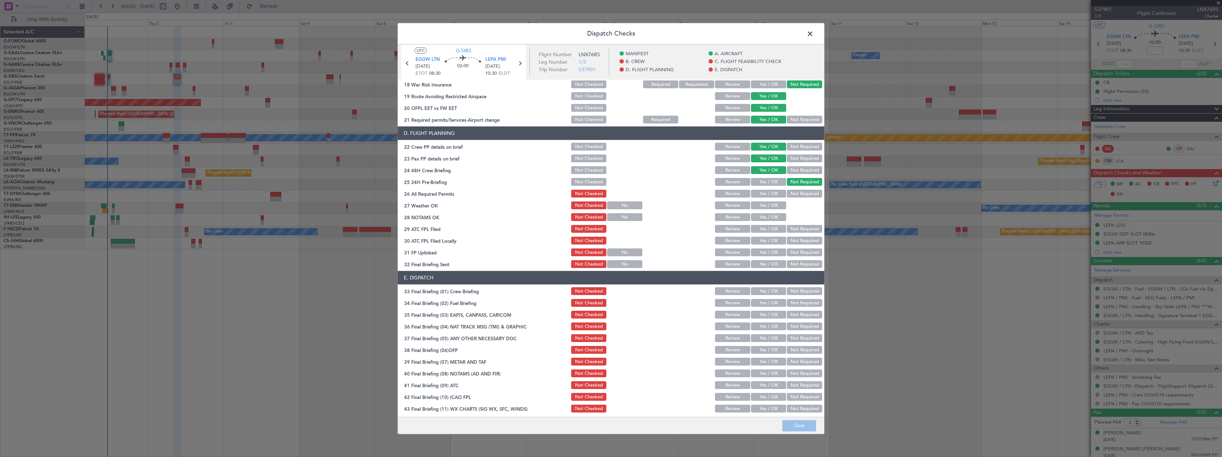
click at [756, 194] on button "Yes / OK" at bounding box center [768, 194] width 35 height 8
click at [802, 423] on button "Save" at bounding box center [799, 425] width 34 height 11
click at [814, 34] on span at bounding box center [814, 35] width 0 height 14
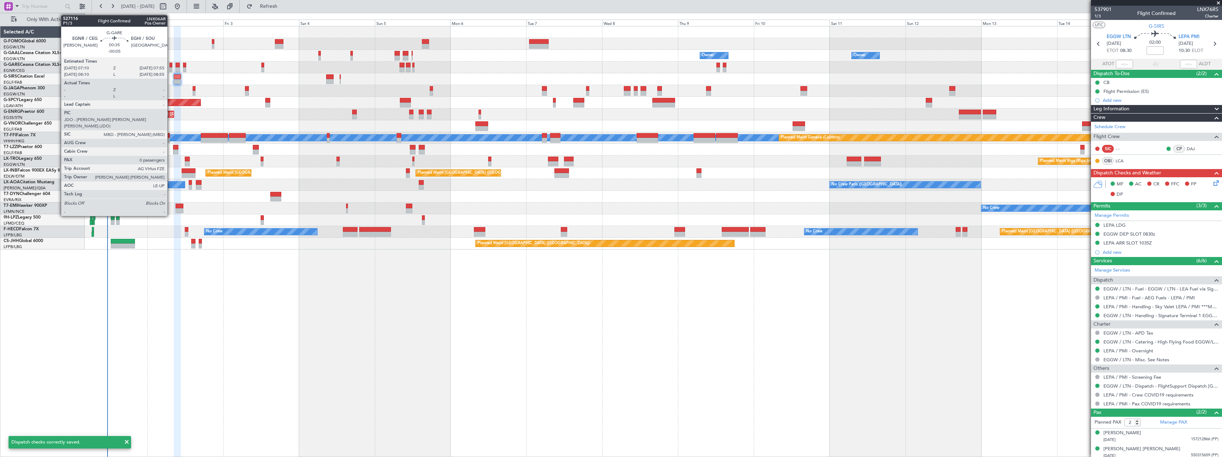
click at [171, 65] on div at bounding box center [170, 65] width 2 height 5
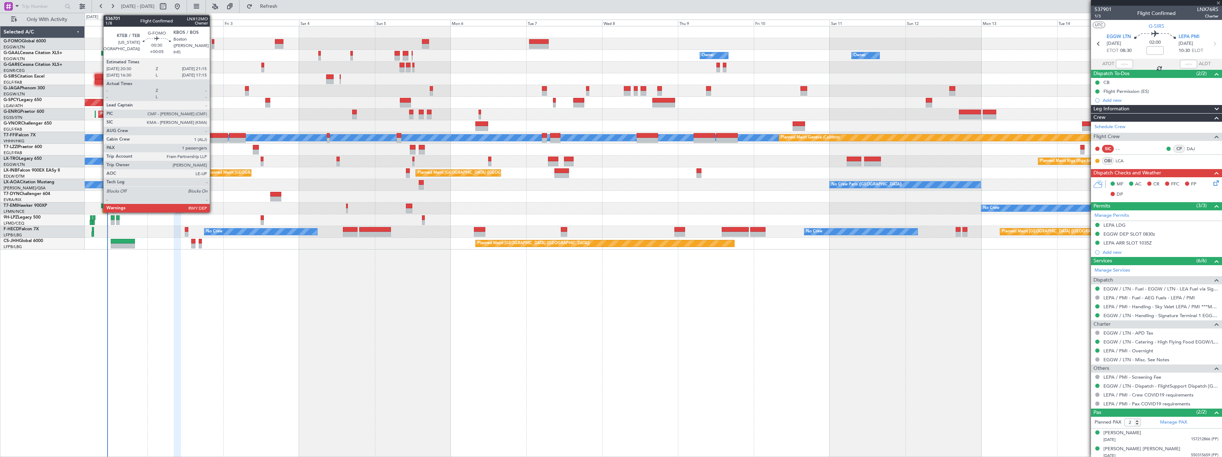
type input "-00:05"
type input "0"
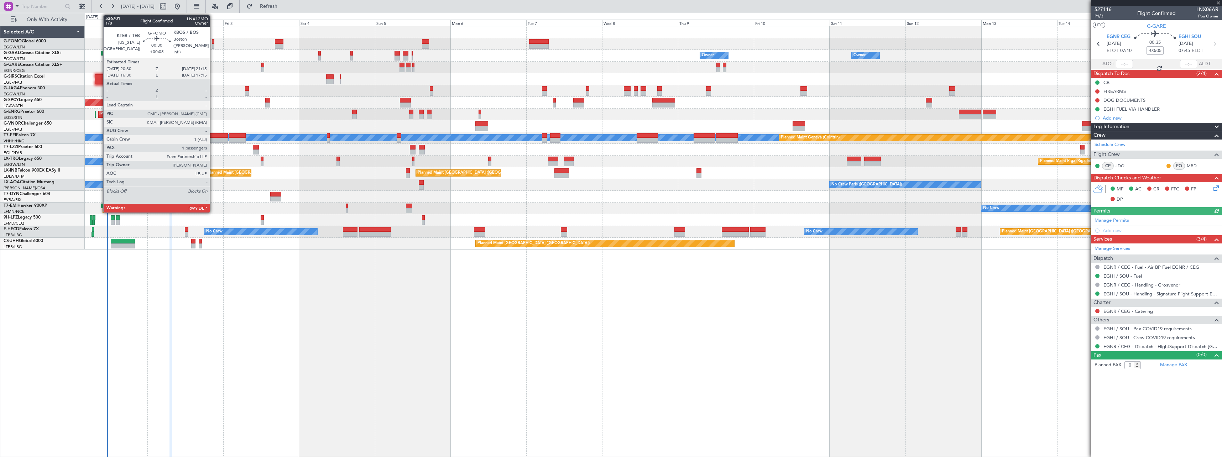
click at [213, 43] on div at bounding box center [213, 41] width 2 height 5
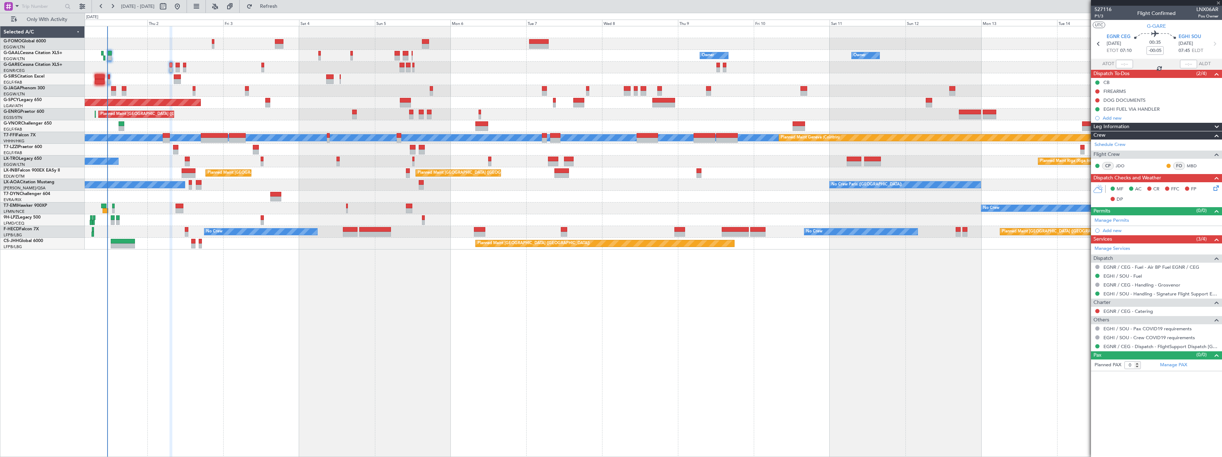
type input "+00:05"
type input "1"
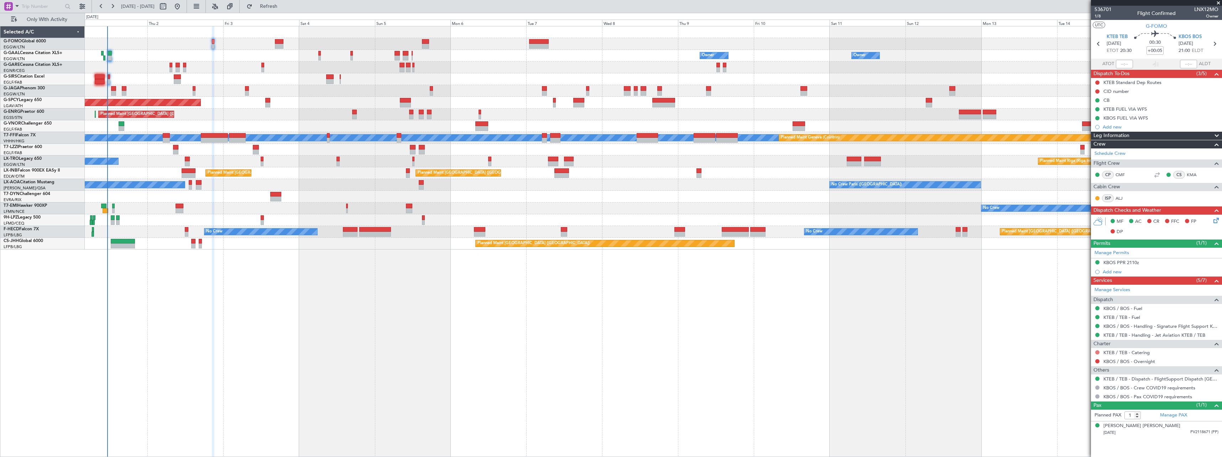
click at [1097, 351] on button at bounding box center [1097, 352] width 4 height 4
click at [1075, 361] on span "Not Required" at bounding box center [1080, 362] width 28 height 7
click at [1096, 362] on button at bounding box center [1097, 361] width 4 height 4
click at [1083, 444] on span "Confirmed" at bounding box center [1077, 446] width 22 height 7
click at [1113, 271] on div "Add new" at bounding box center [1157, 272] width 109 height 6
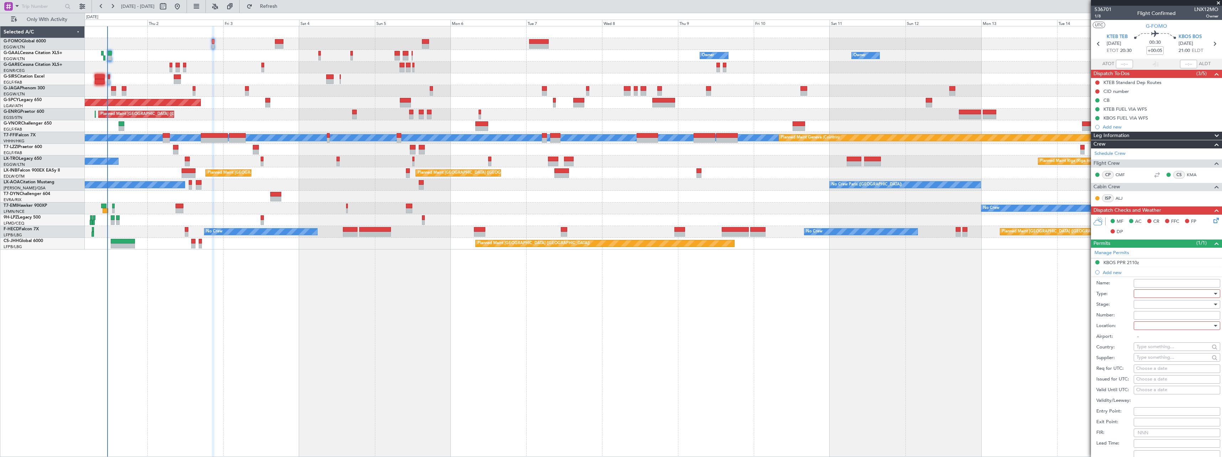
click at [1142, 294] on div at bounding box center [1175, 293] width 76 height 11
click at [1144, 360] on span "CID" at bounding box center [1174, 361] width 75 height 11
click at [1151, 303] on div at bounding box center [1175, 304] width 76 height 11
click at [1150, 328] on span "Not Requested" at bounding box center [1174, 329] width 75 height 11
click at [1146, 327] on div at bounding box center [1175, 325] width 76 height 11
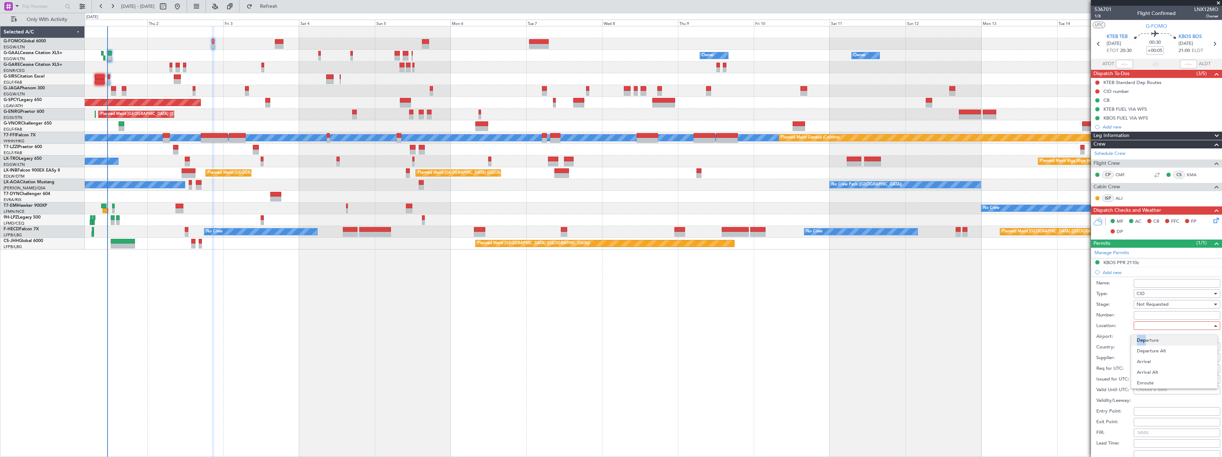
click at [1144, 336] on div "Departure Departure Alt Arrival Arrival Alt Enroute" at bounding box center [611, 228] width 1222 height 457
click at [1145, 338] on span "Departure" at bounding box center [1174, 340] width 75 height 11
type input "KTEB / TEB"
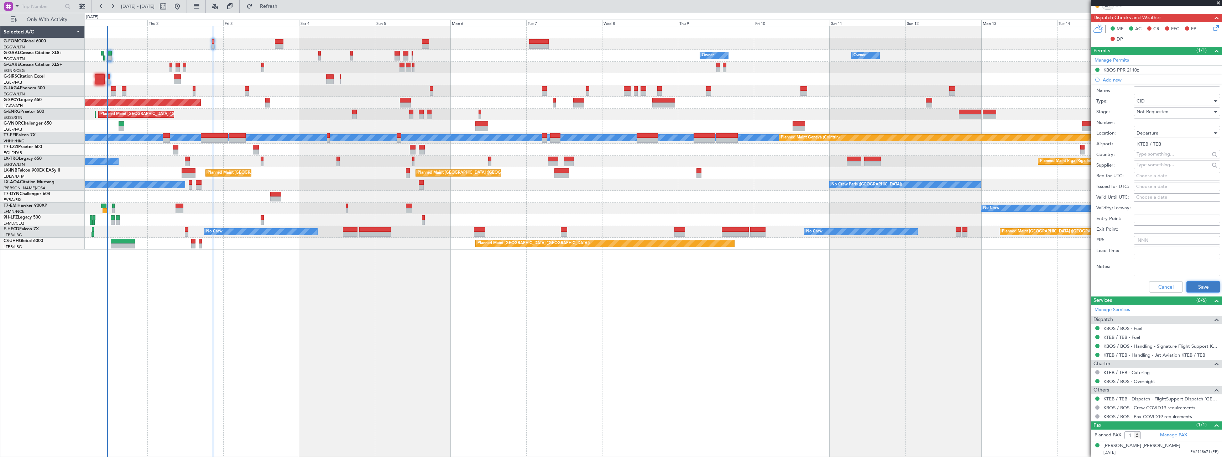
click at [1193, 285] on button "Save" at bounding box center [1203, 286] width 34 height 11
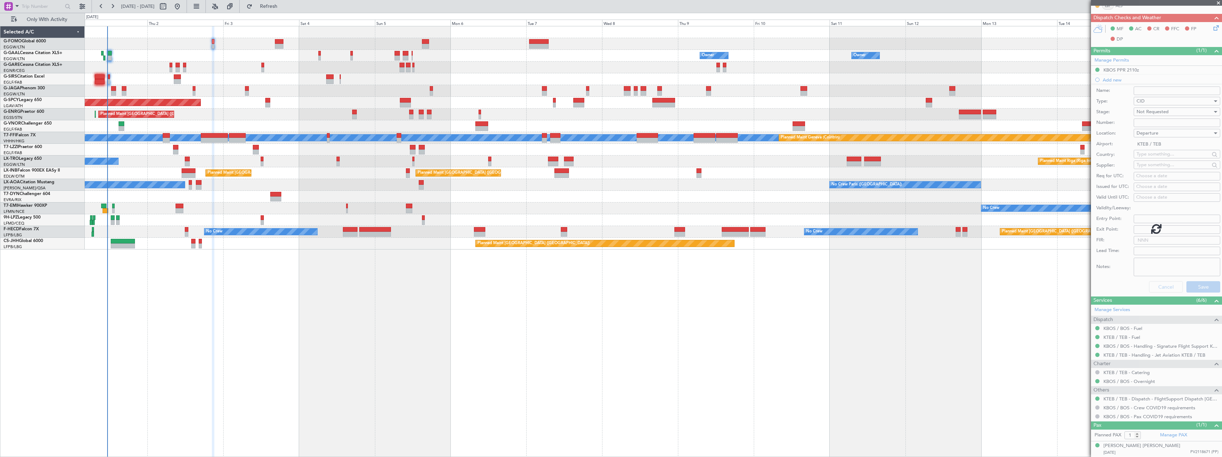
scroll to position [0, 0]
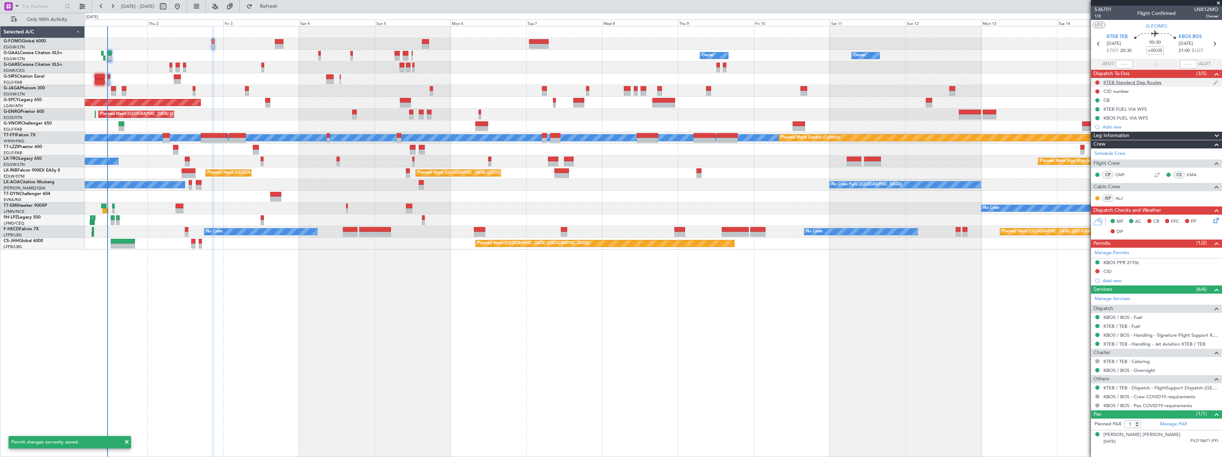
click at [1121, 84] on div "KTEB Standard Dep Routes" at bounding box center [1132, 82] width 58 height 6
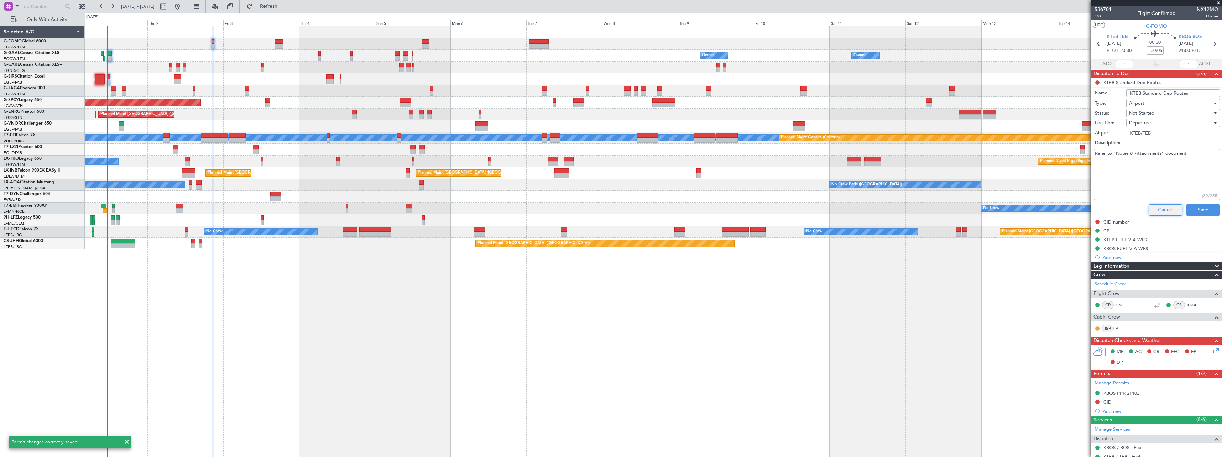
click at [1161, 208] on button "Cancel" at bounding box center [1166, 209] width 34 height 11
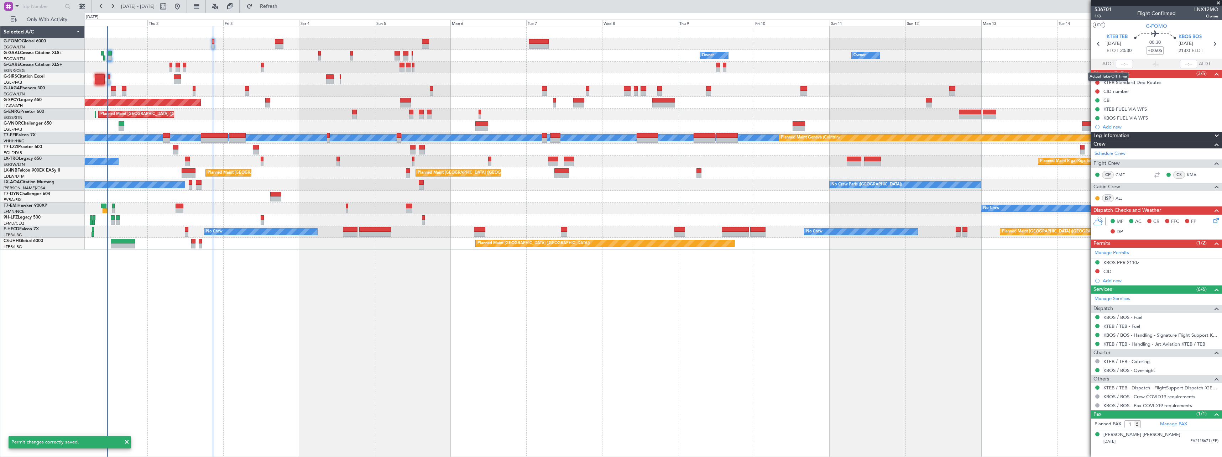
click at [1097, 82] on mat-tooltip-component "Actual Take-Off Time" at bounding box center [1108, 76] width 50 height 19
click at [1099, 83] on button at bounding box center [1097, 82] width 4 height 4
drag, startPoint x: 1094, startPoint y: 124, endPoint x: 1105, endPoint y: 112, distance: 16.1
click at [1095, 124] on span "Cancelled" at bounding box center [1099, 124] width 20 height 7
click at [1098, 91] on button at bounding box center [1097, 91] width 4 height 4
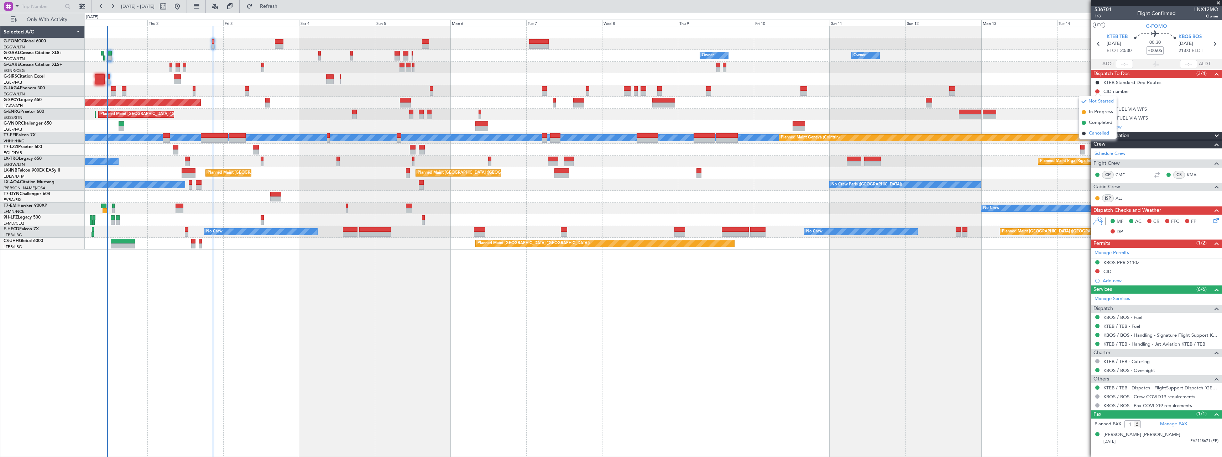
click at [1089, 134] on span "Cancelled" at bounding box center [1099, 133] width 20 height 7
click at [1218, 220] on icon at bounding box center [1215, 219] width 6 height 6
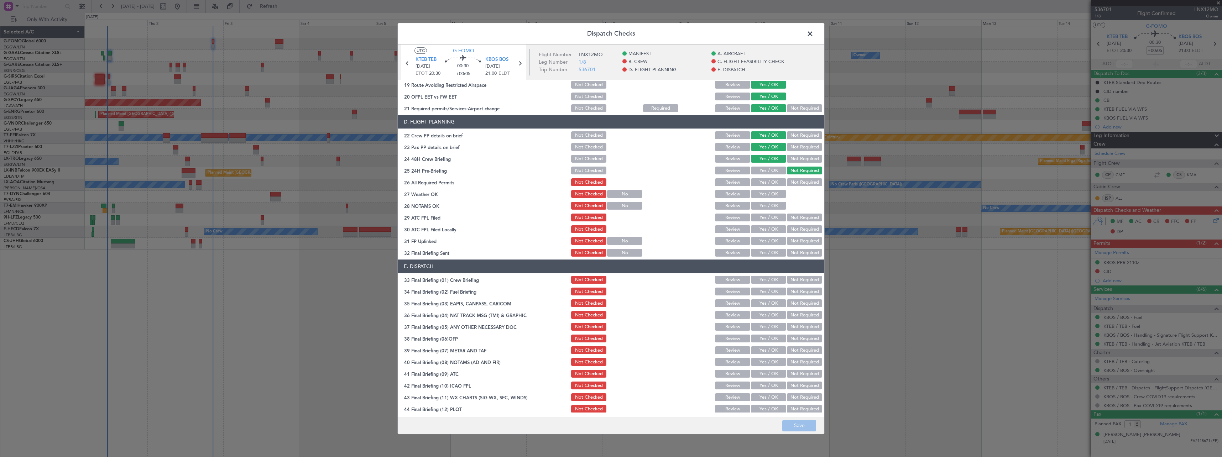
scroll to position [300, 0]
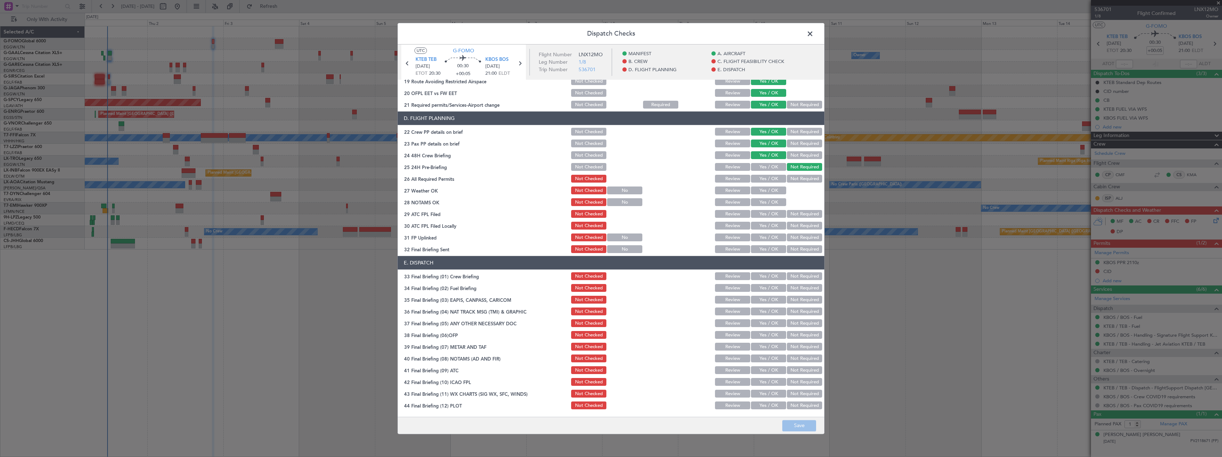
click at [759, 179] on button "Yes / OK" at bounding box center [768, 179] width 35 height 8
click at [795, 426] on button "Save" at bounding box center [799, 425] width 34 height 11
click at [814, 34] on span at bounding box center [814, 35] width 0 height 14
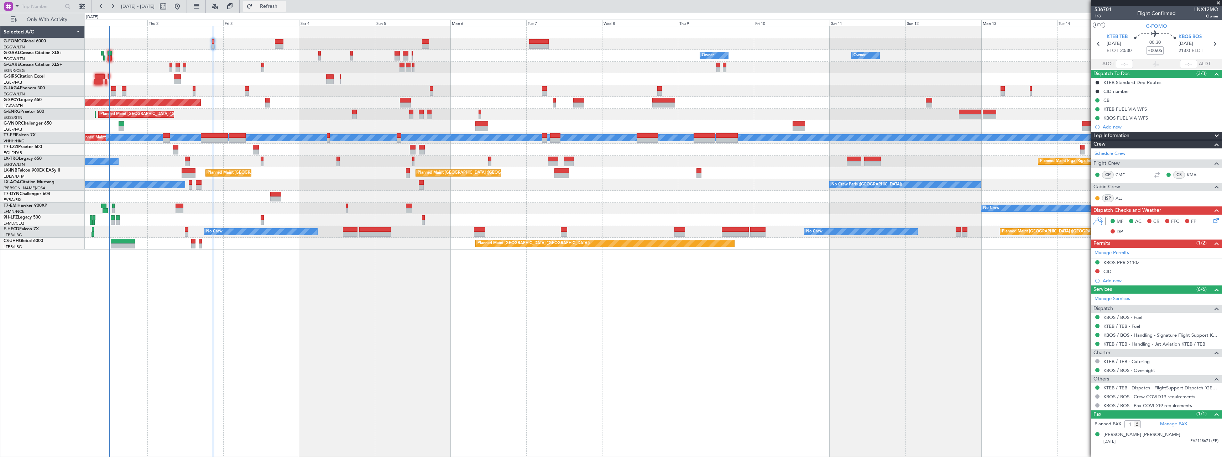
click at [284, 6] on span "Refresh" at bounding box center [269, 6] width 30 height 5
click at [284, 5] on span "Refresh" at bounding box center [269, 6] width 30 height 5
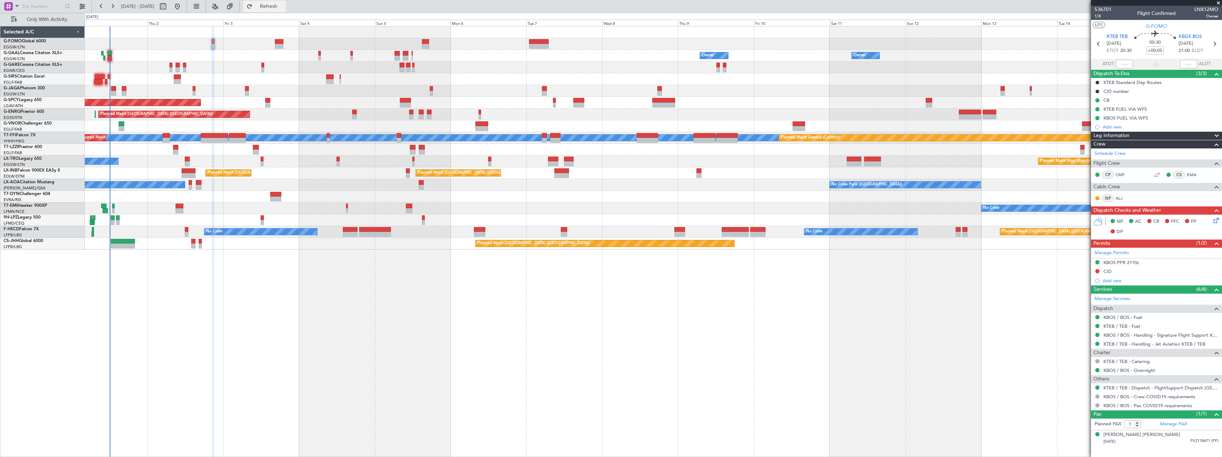
click at [284, 9] on span "Refresh" at bounding box center [269, 6] width 30 height 5
click at [281, 4] on span "Refresh" at bounding box center [269, 6] width 30 height 5
